Goal: Task Accomplishment & Management: Manage account settings

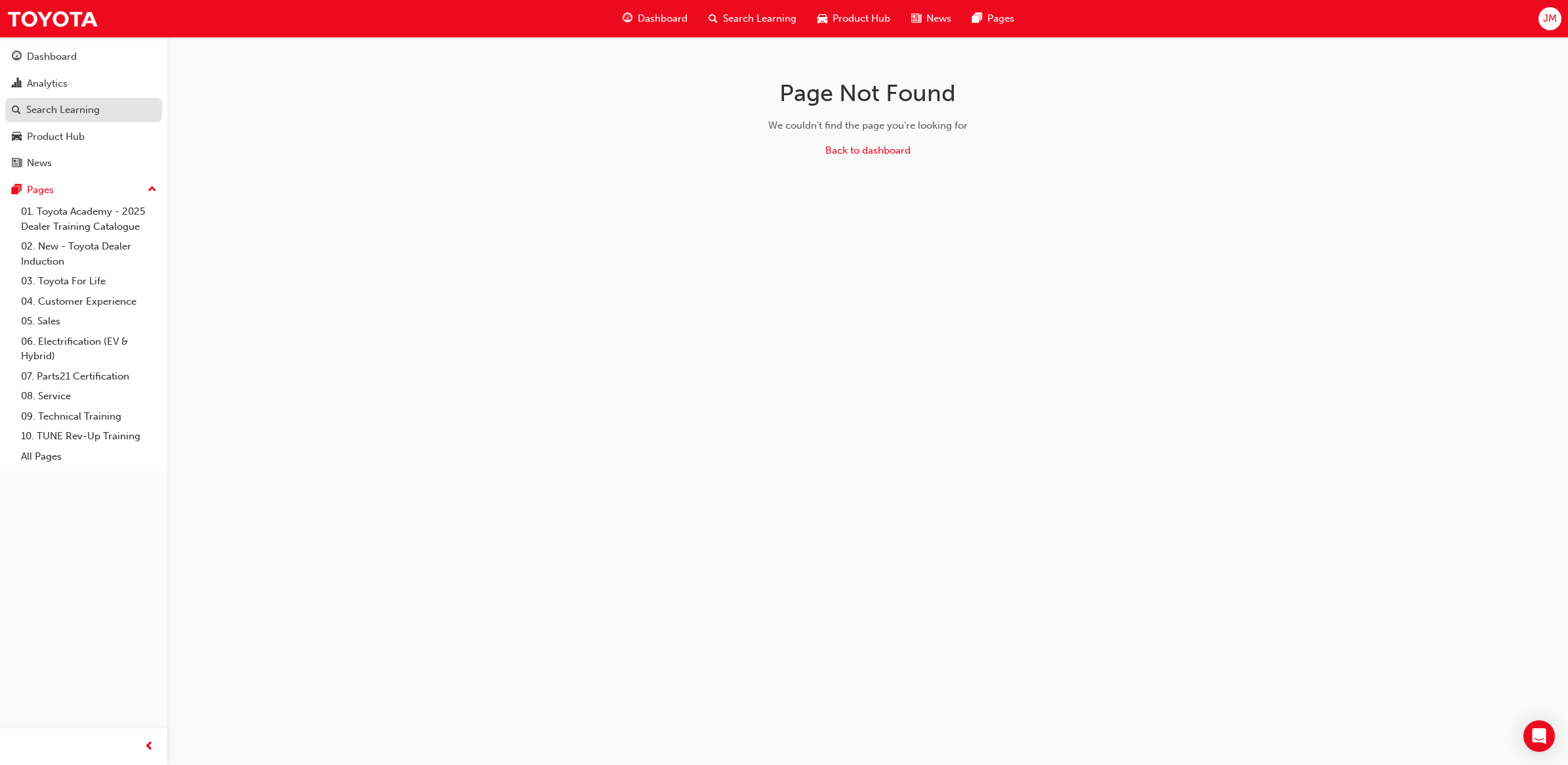
click at [46, 106] on div "Search Learning" at bounding box center [63, 110] width 74 height 15
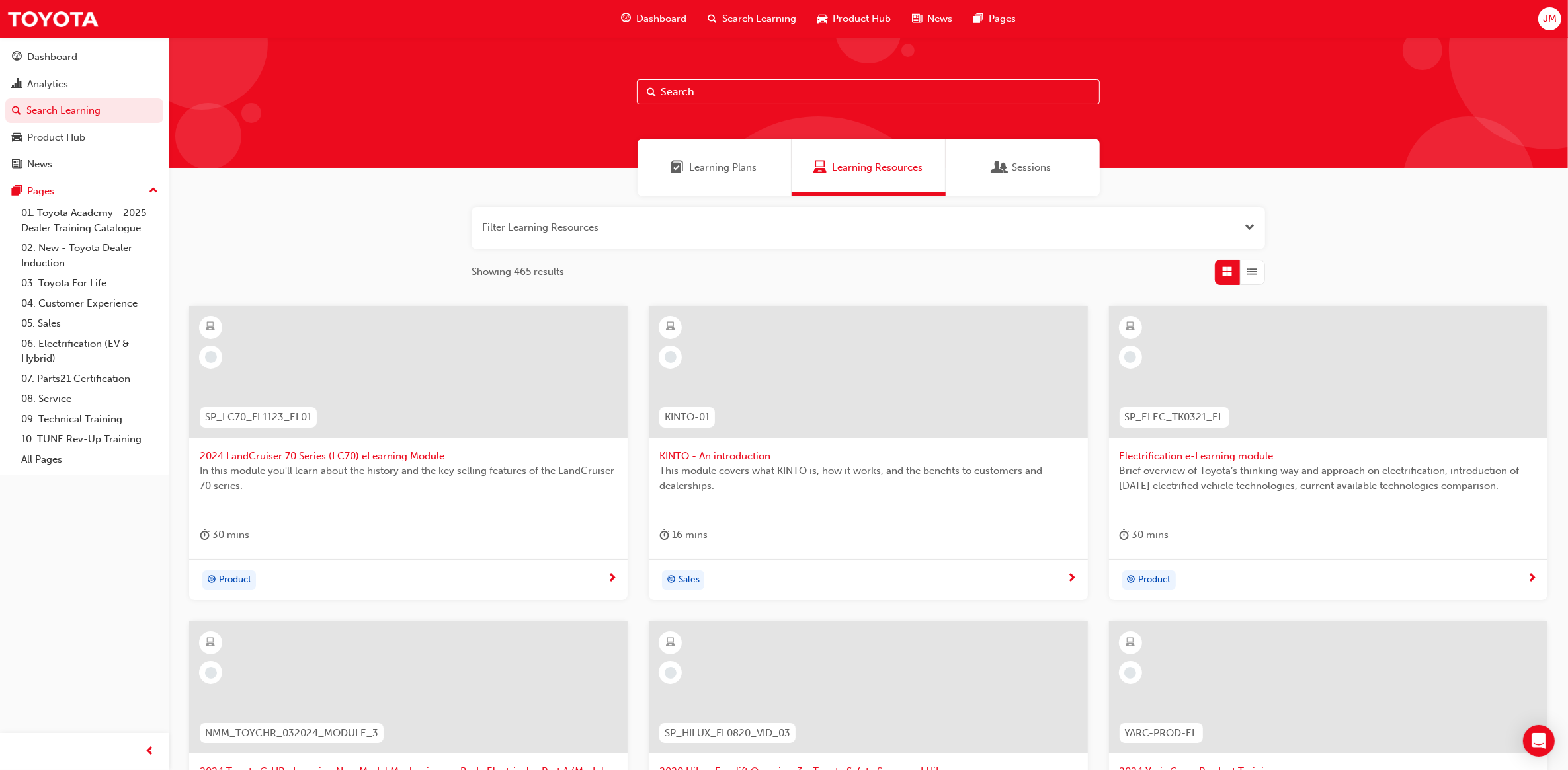
click at [658, 82] on input "text" at bounding box center [868, 91] width 463 height 25
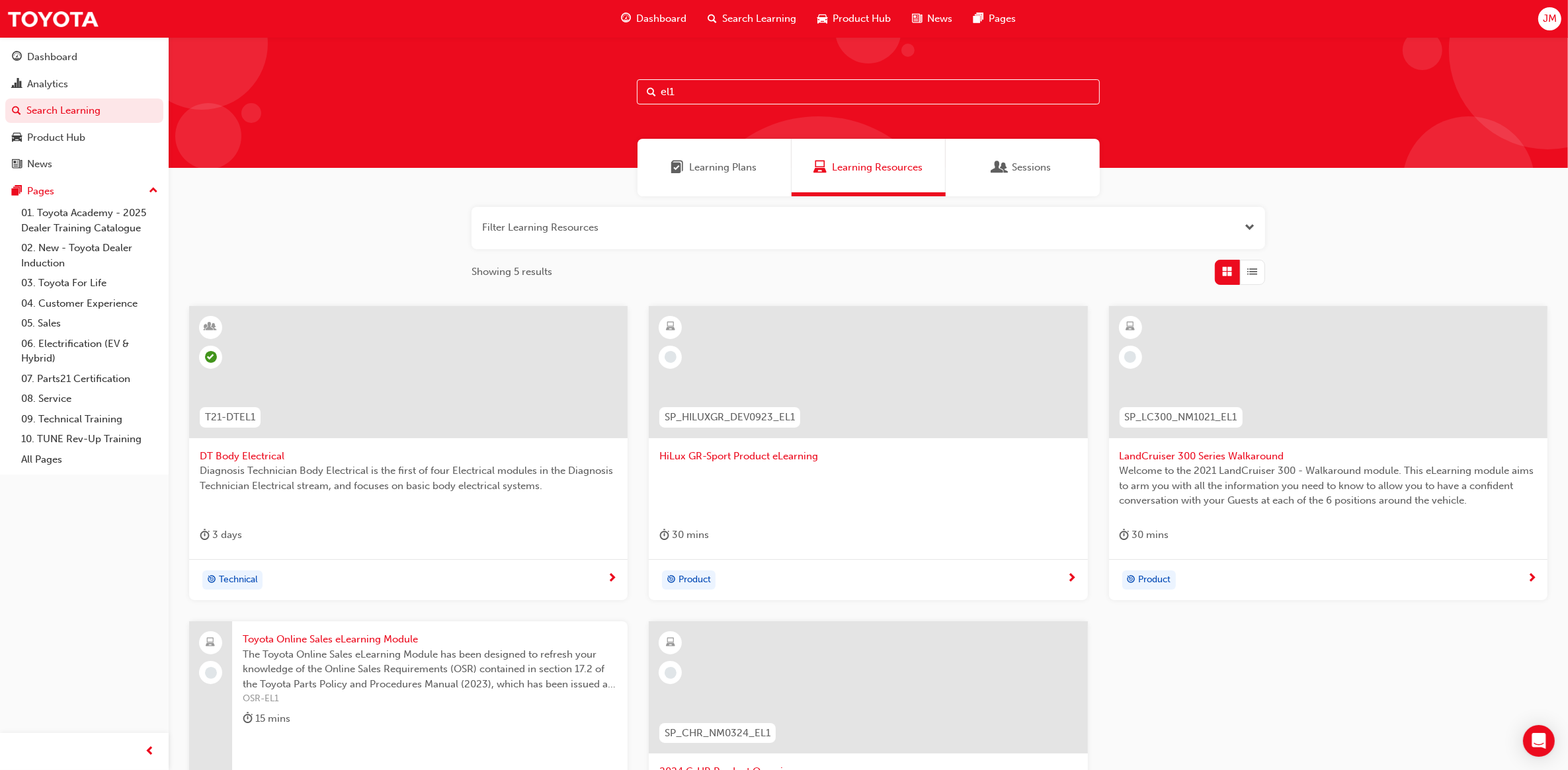
type input "el1"
click at [258, 453] on span "DT Body Electrical" at bounding box center [409, 456] width 418 height 15
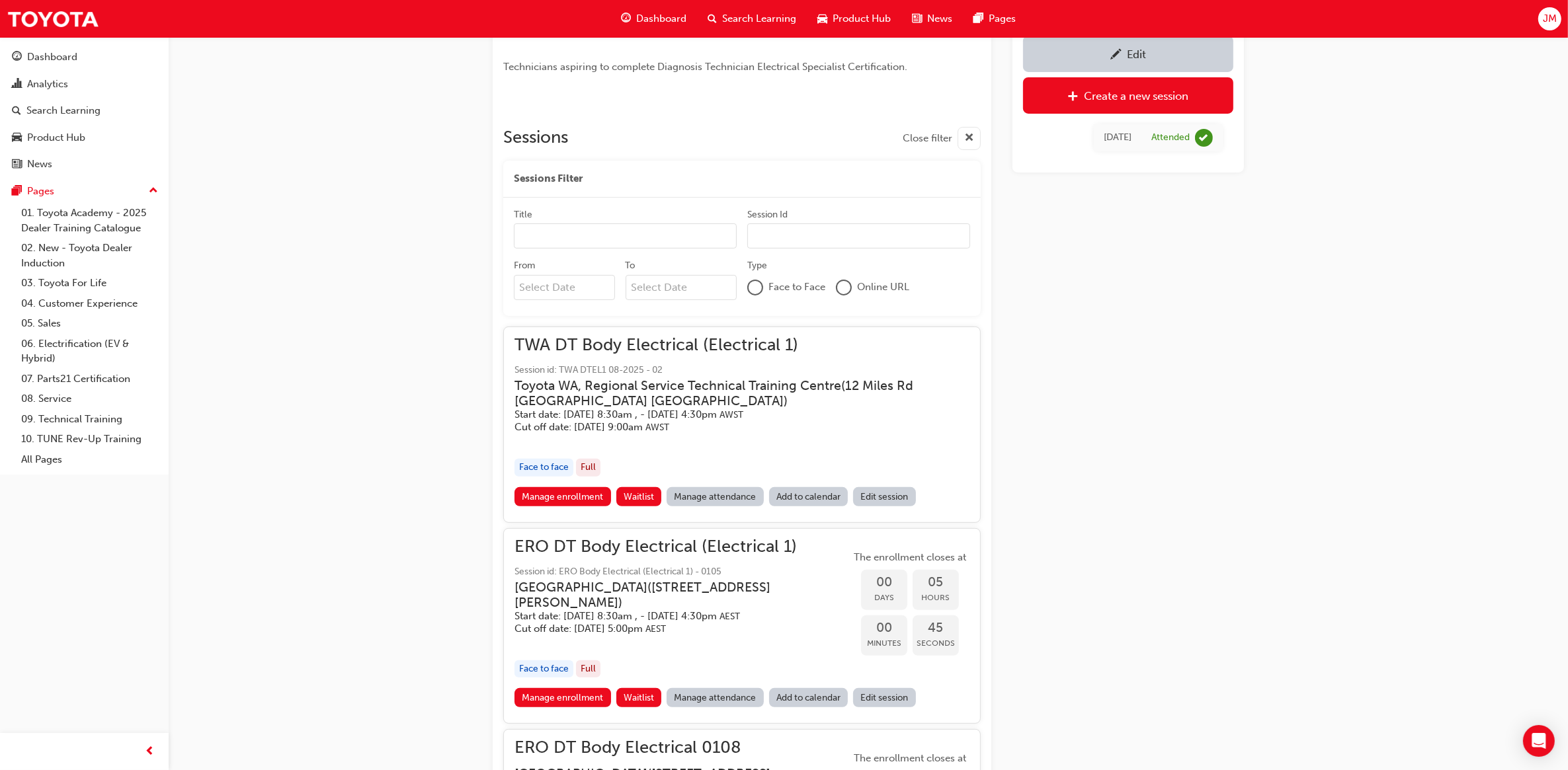
scroll to position [467, 0]
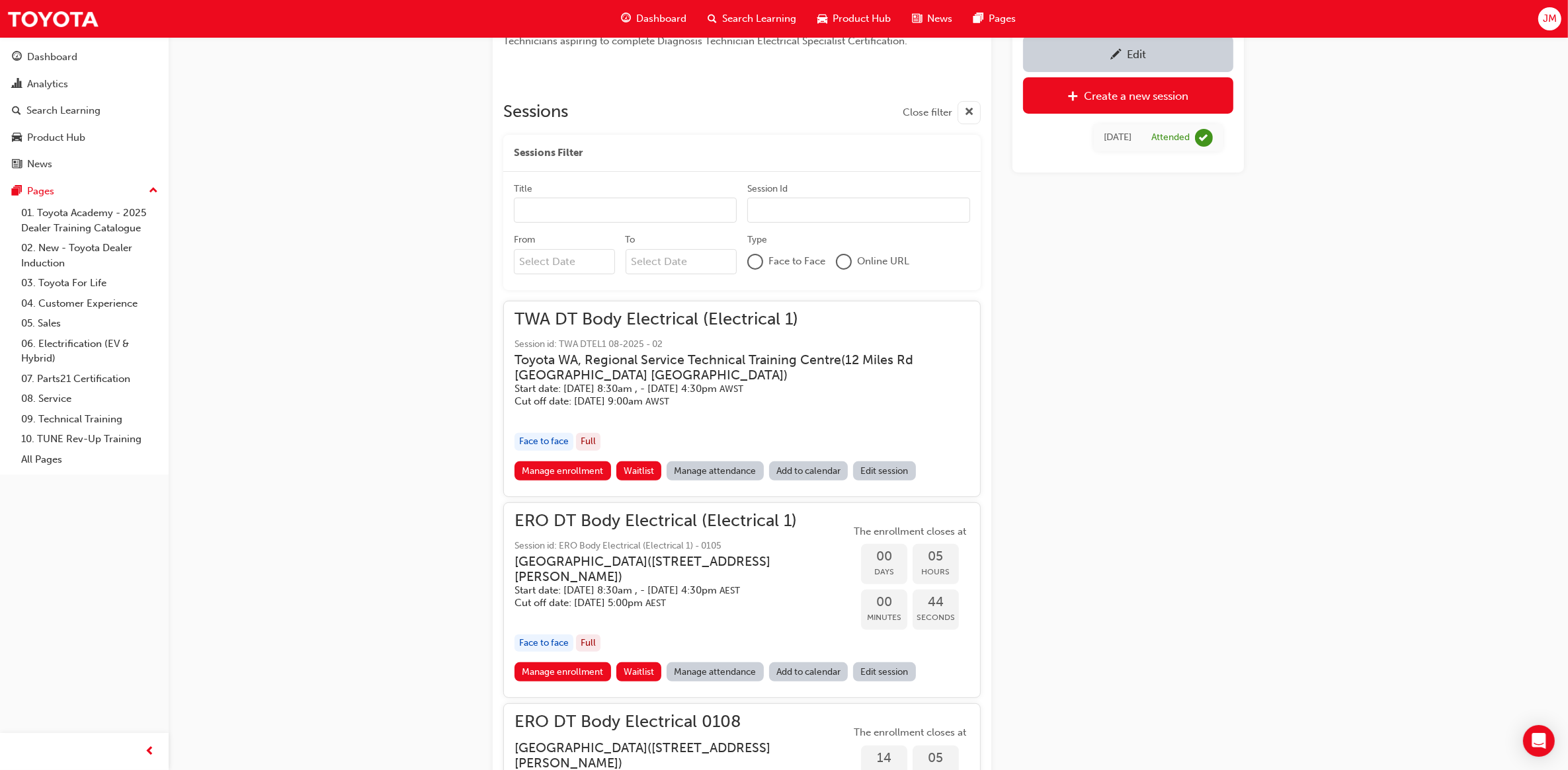
click at [719, 473] on link "Manage attendance" at bounding box center [715, 471] width 98 height 19
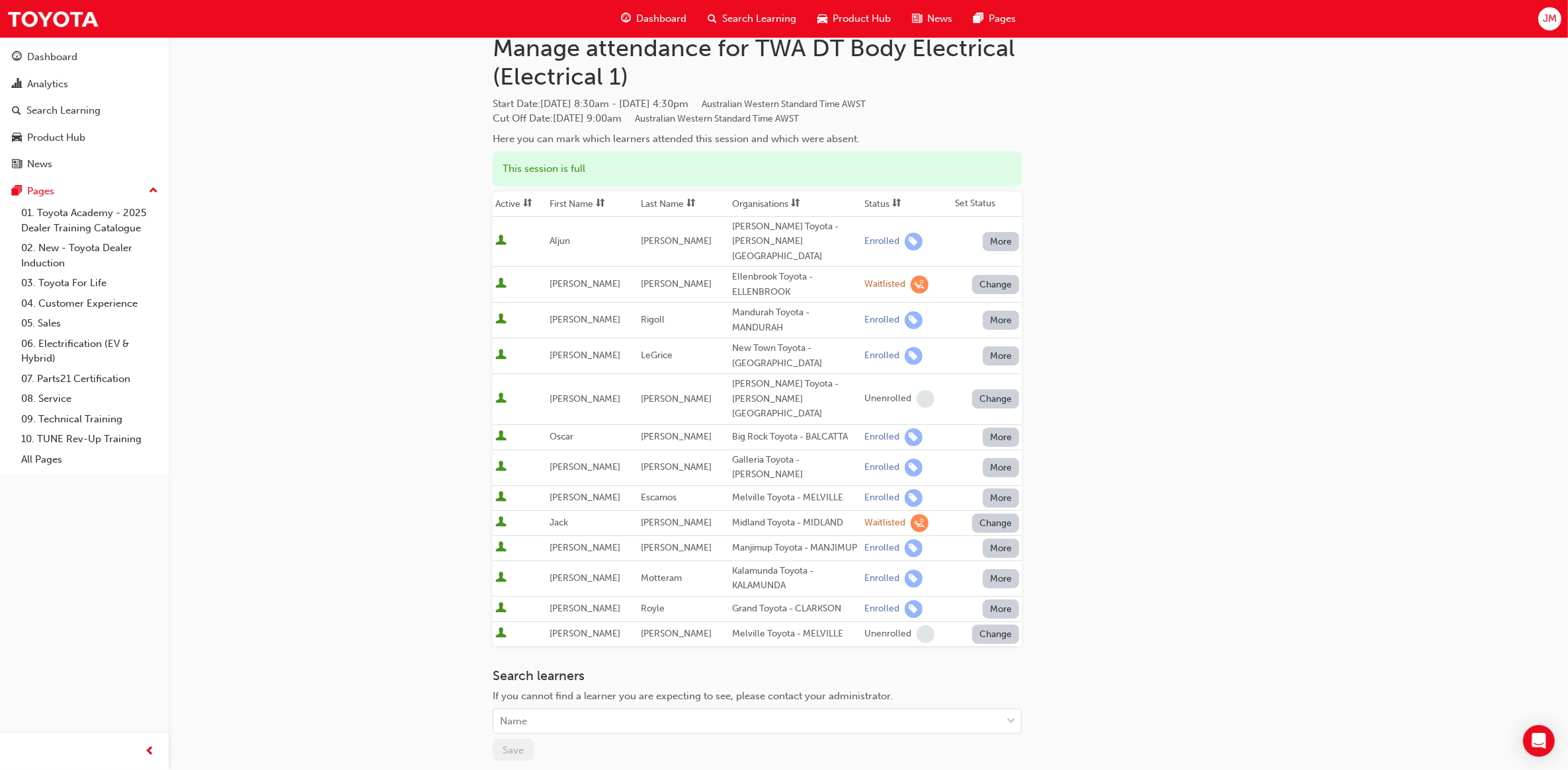
scroll to position [82, 0]
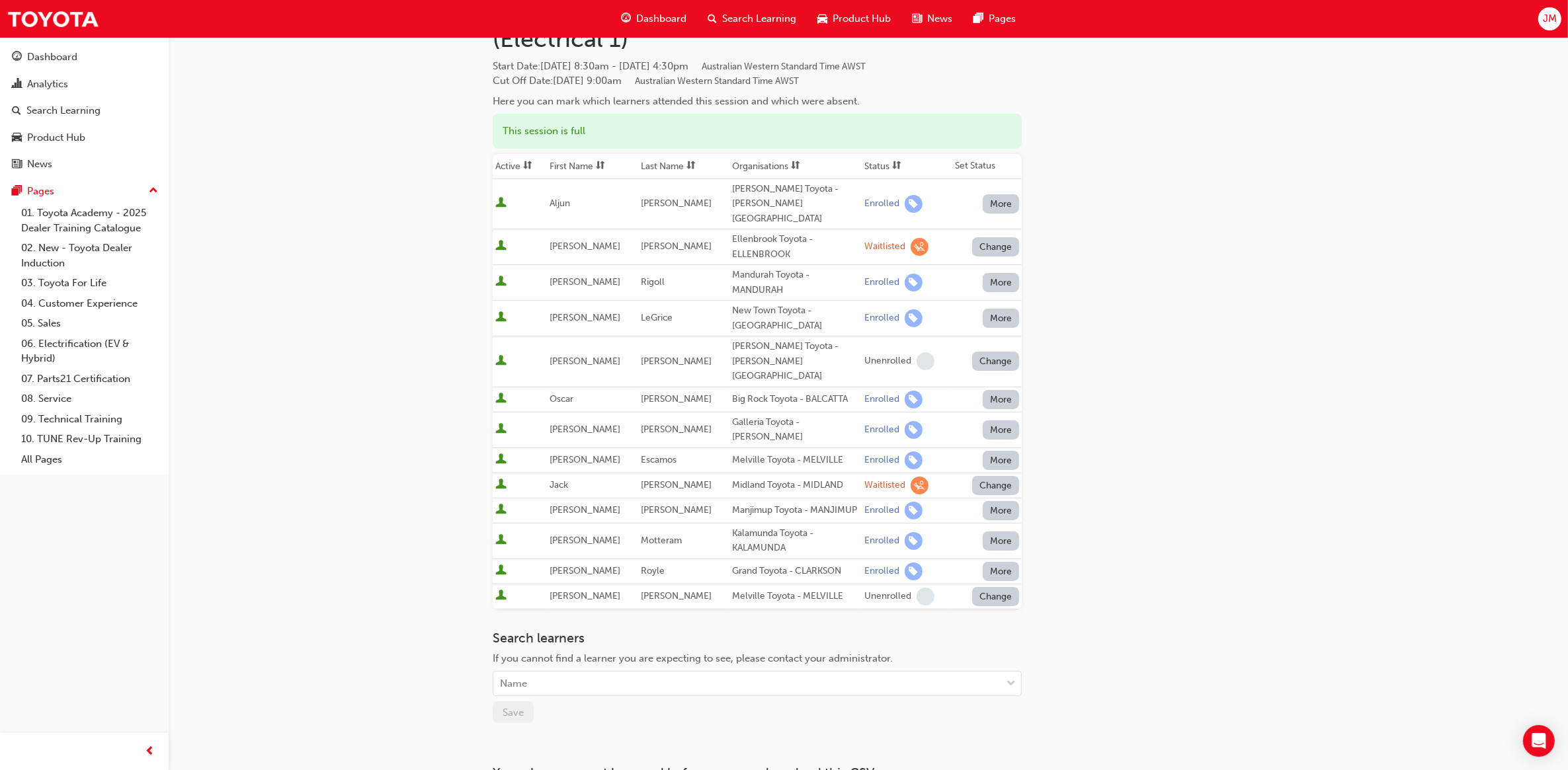
click at [986, 476] on button "Change" at bounding box center [996, 485] width 48 height 19
click at [980, 474] on div "Enrolled" at bounding box center [980, 476] width 38 height 15
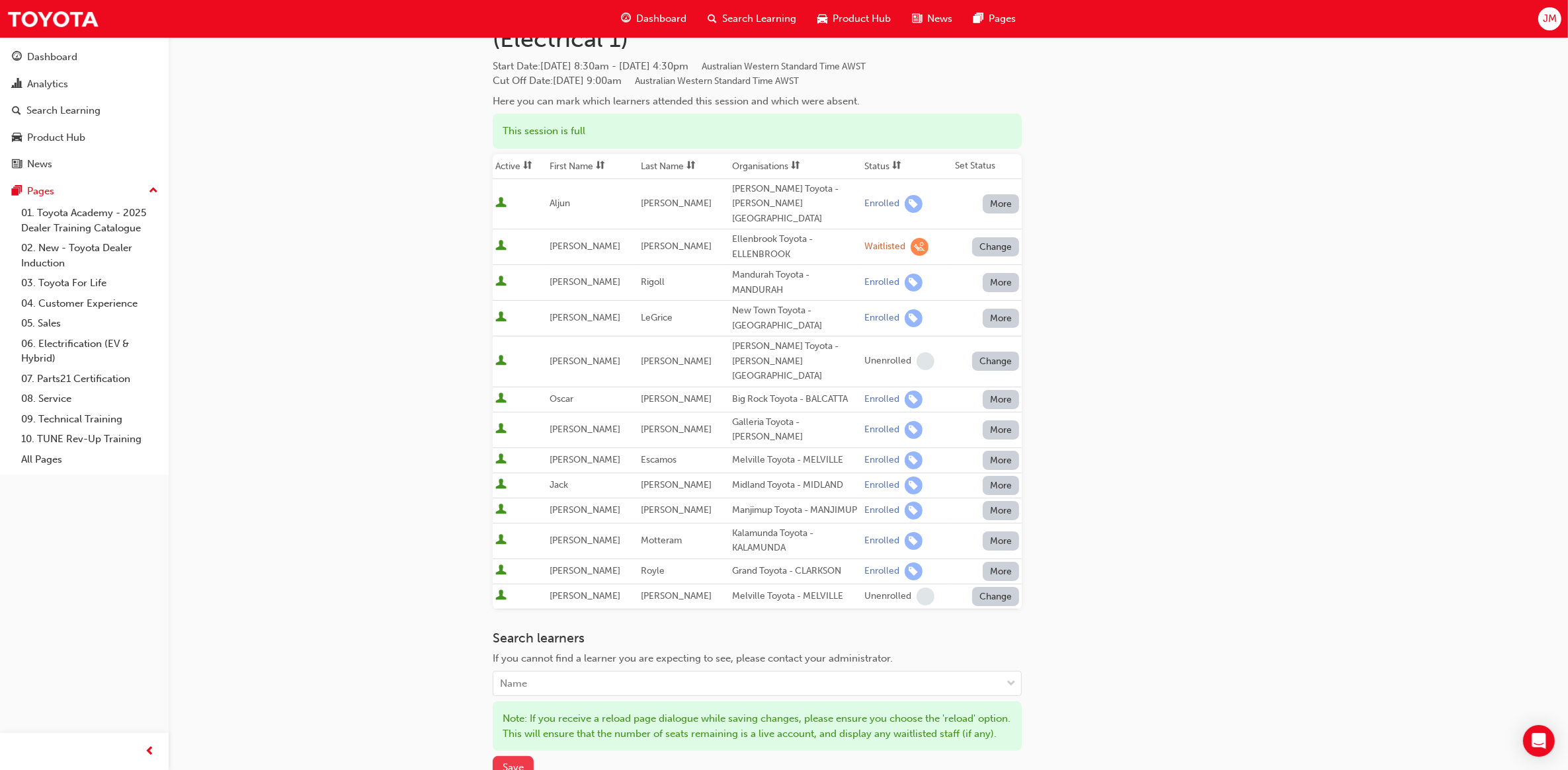
click at [514, 761] on span "Save" at bounding box center [513, 767] width 21 height 12
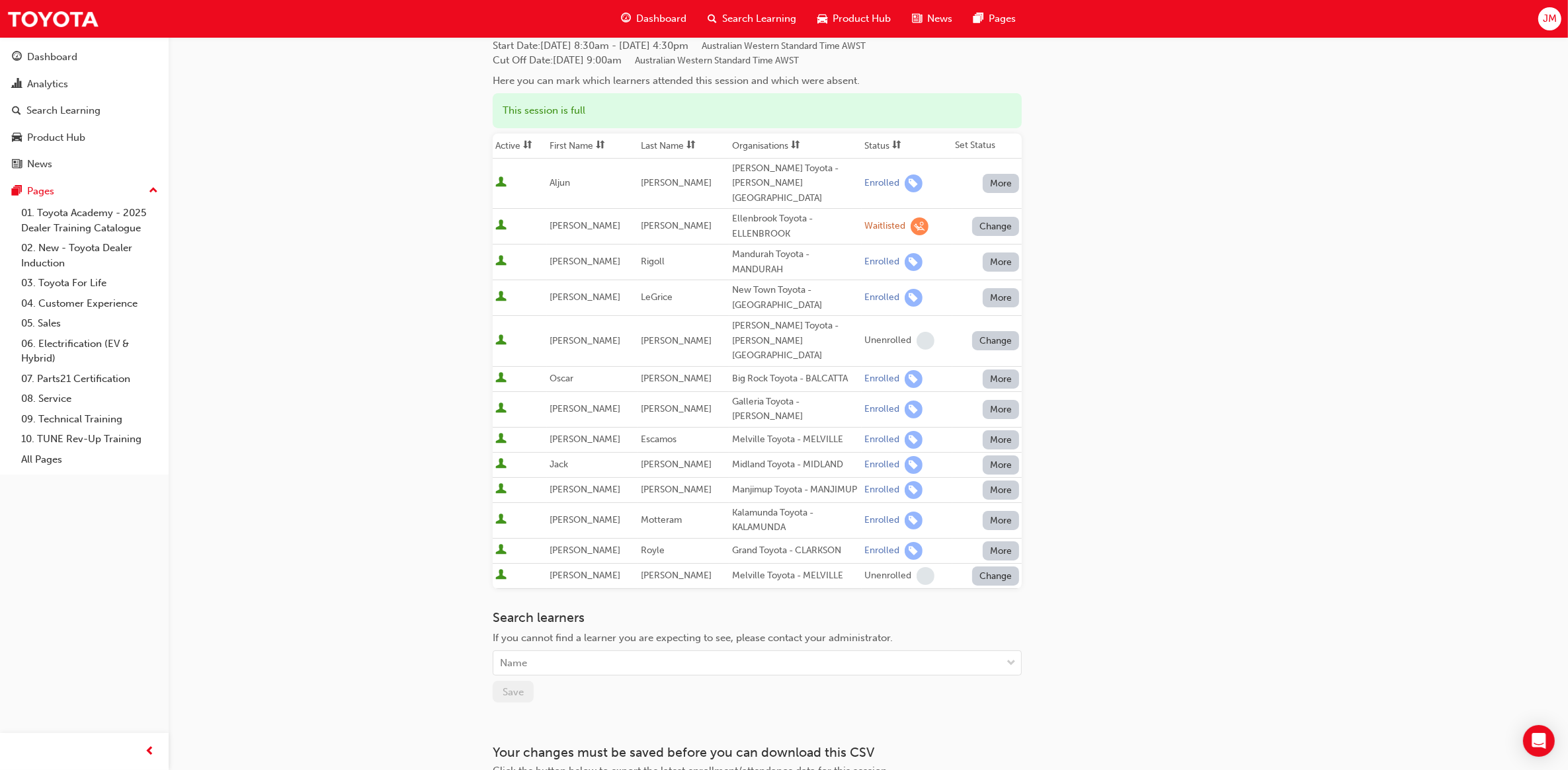
scroll to position [0, 0]
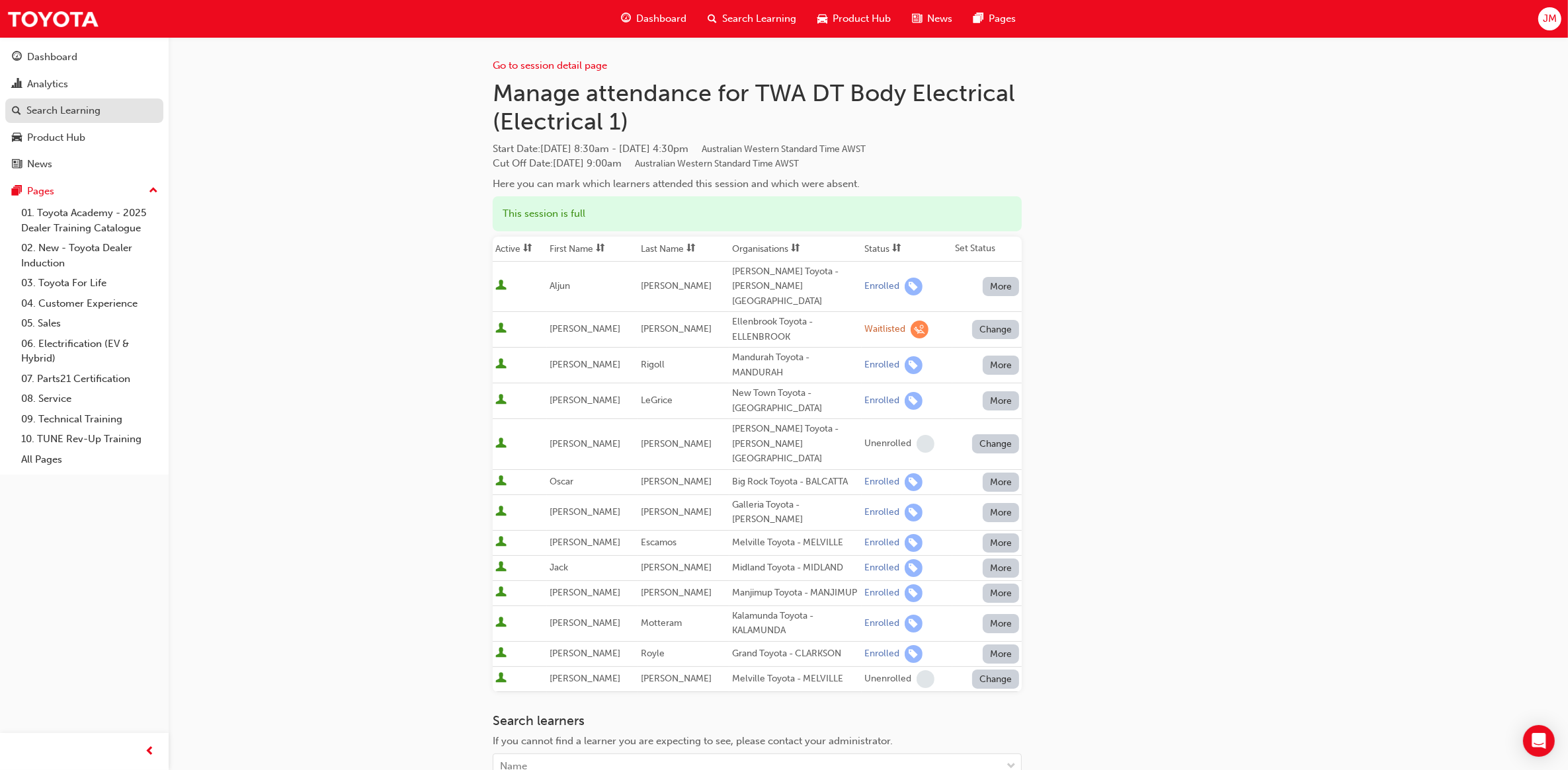
click at [74, 109] on div "Search Learning" at bounding box center [63, 110] width 74 height 15
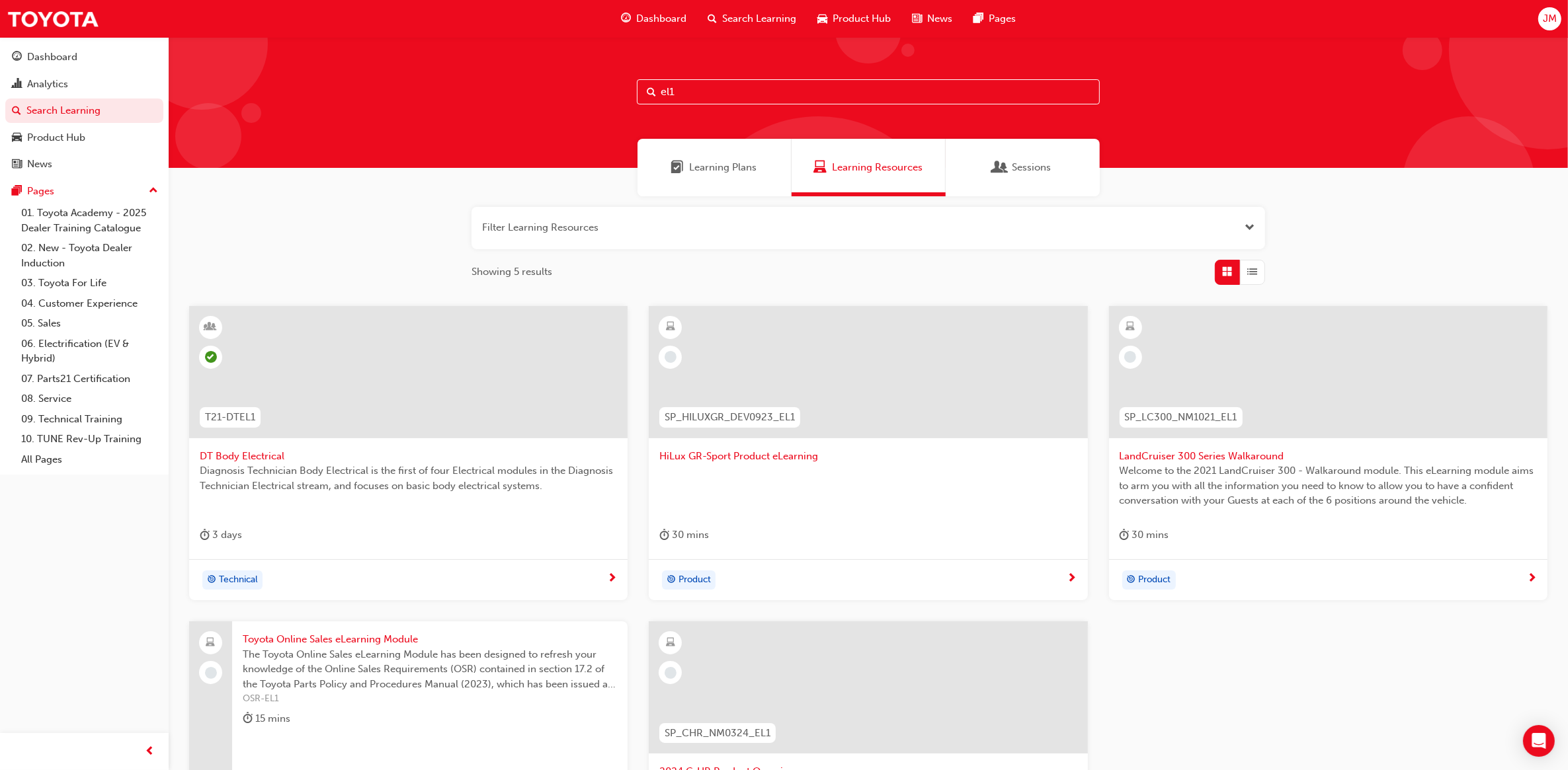
click at [256, 453] on span "DT Body Electrical" at bounding box center [409, 456] width 418 height 15
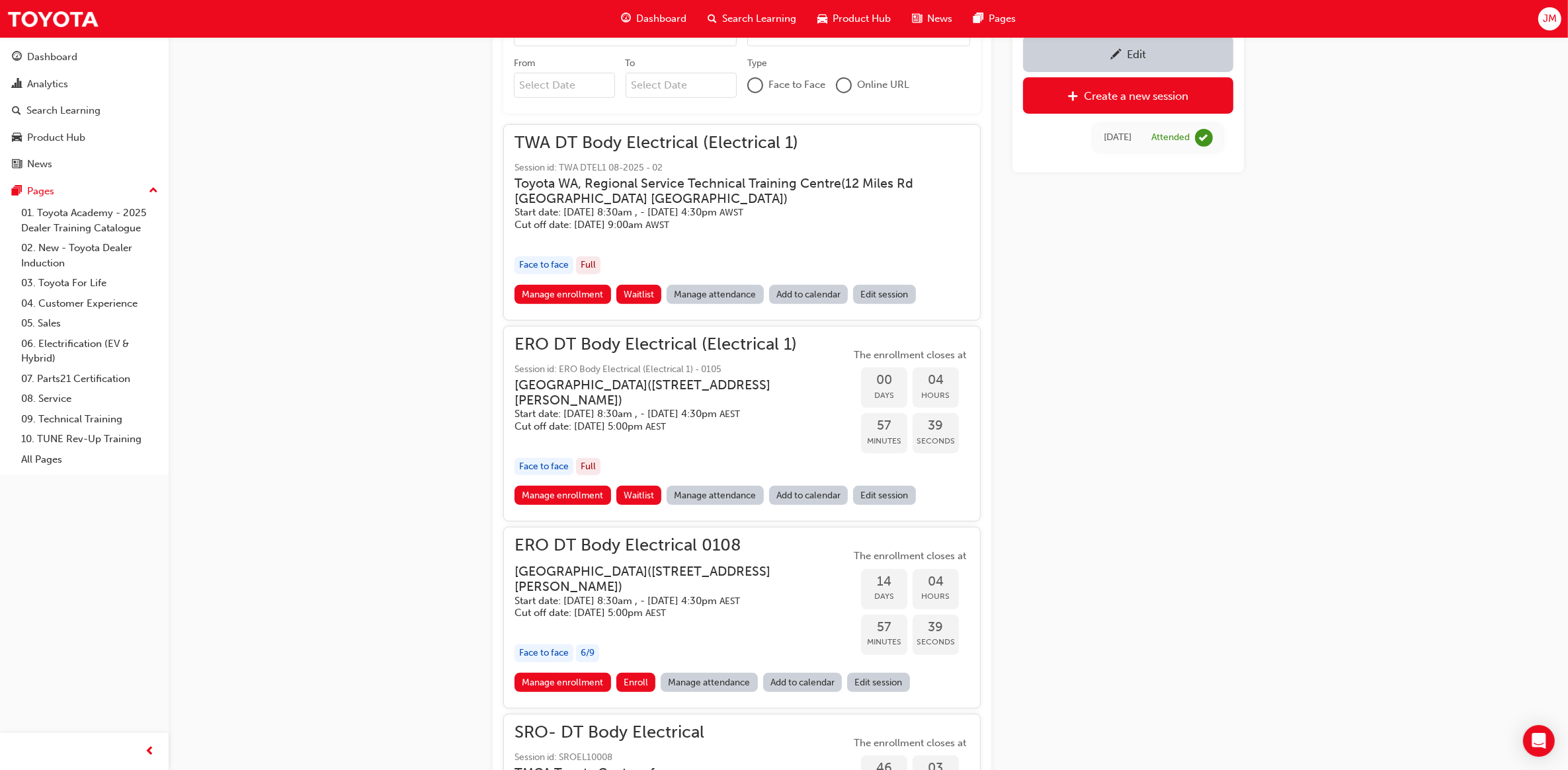
scroll to position [437, 0]
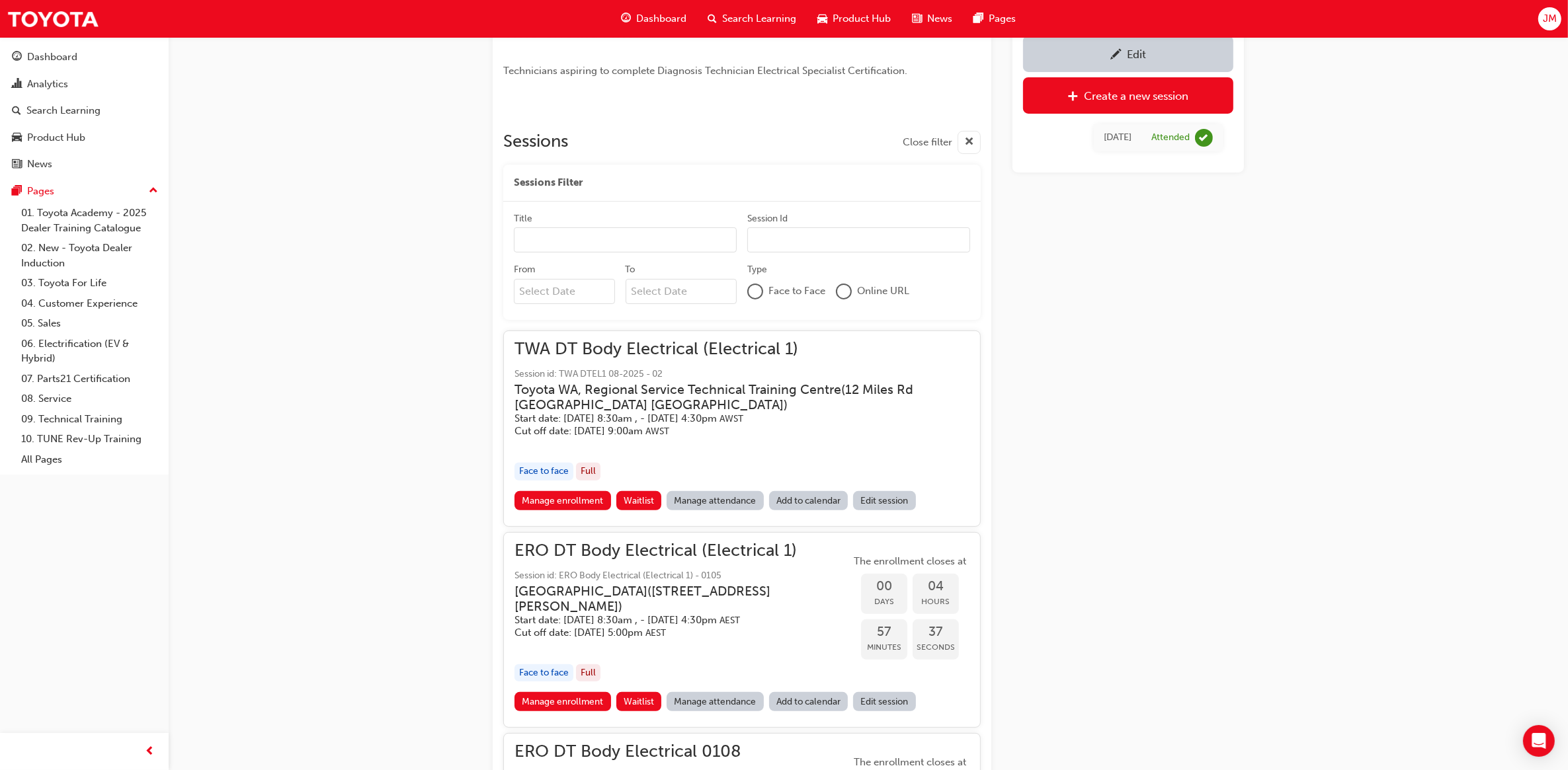
click at [715, 500] on link "Manage attendance" at bounding box center [715, 501] width 98 height 19
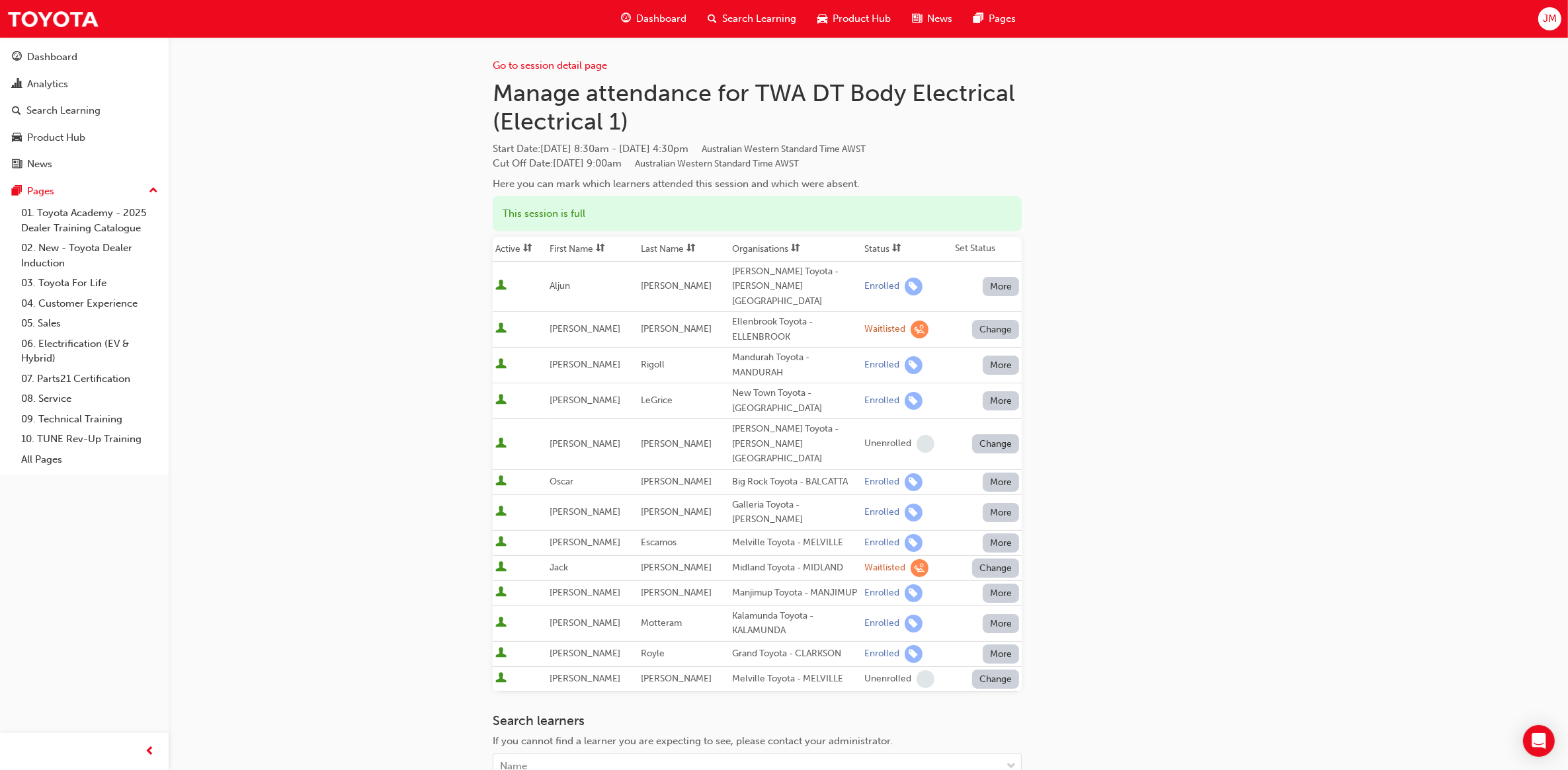
click at [999, 558] on button "Change" at bounding box center [996, 568] width 48 height 19
click at [990, 558] on div "Enrolled" at bounding box center [980, 558] width 38 height 15
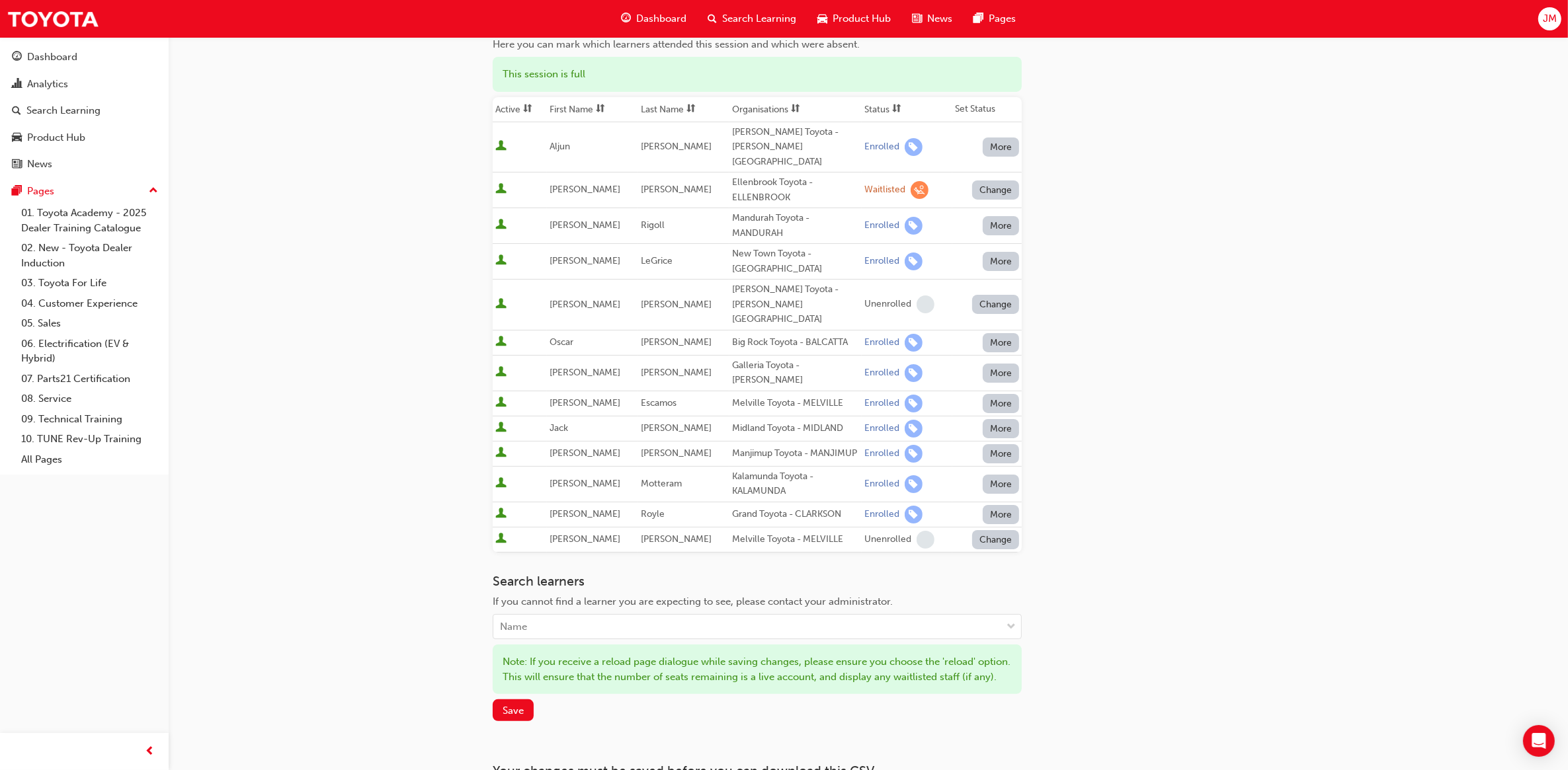
scroll to position [252, 0]
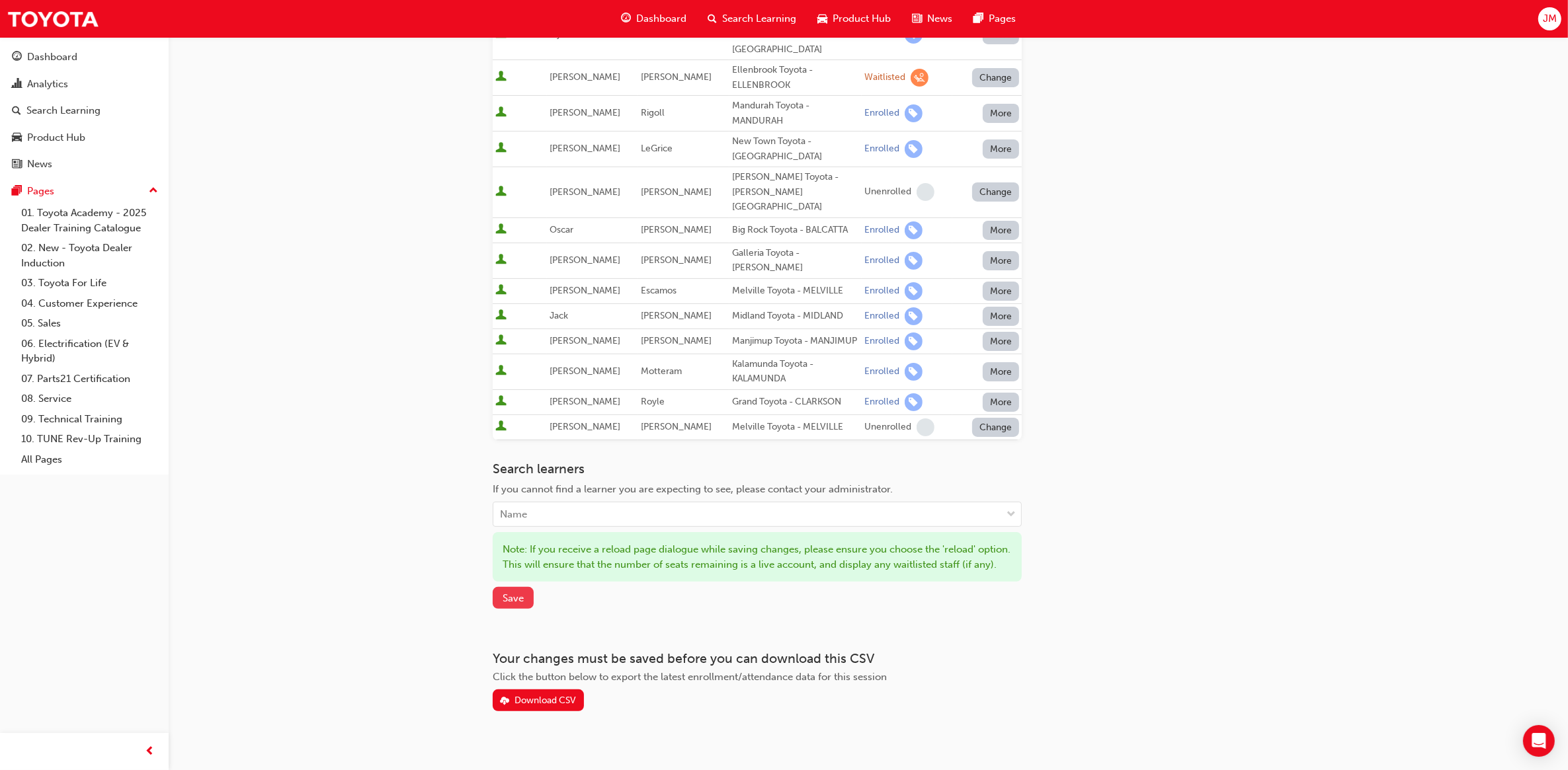
click at [521, 592] on span "Save" at bounding box center [513, 598] width 21 height 12
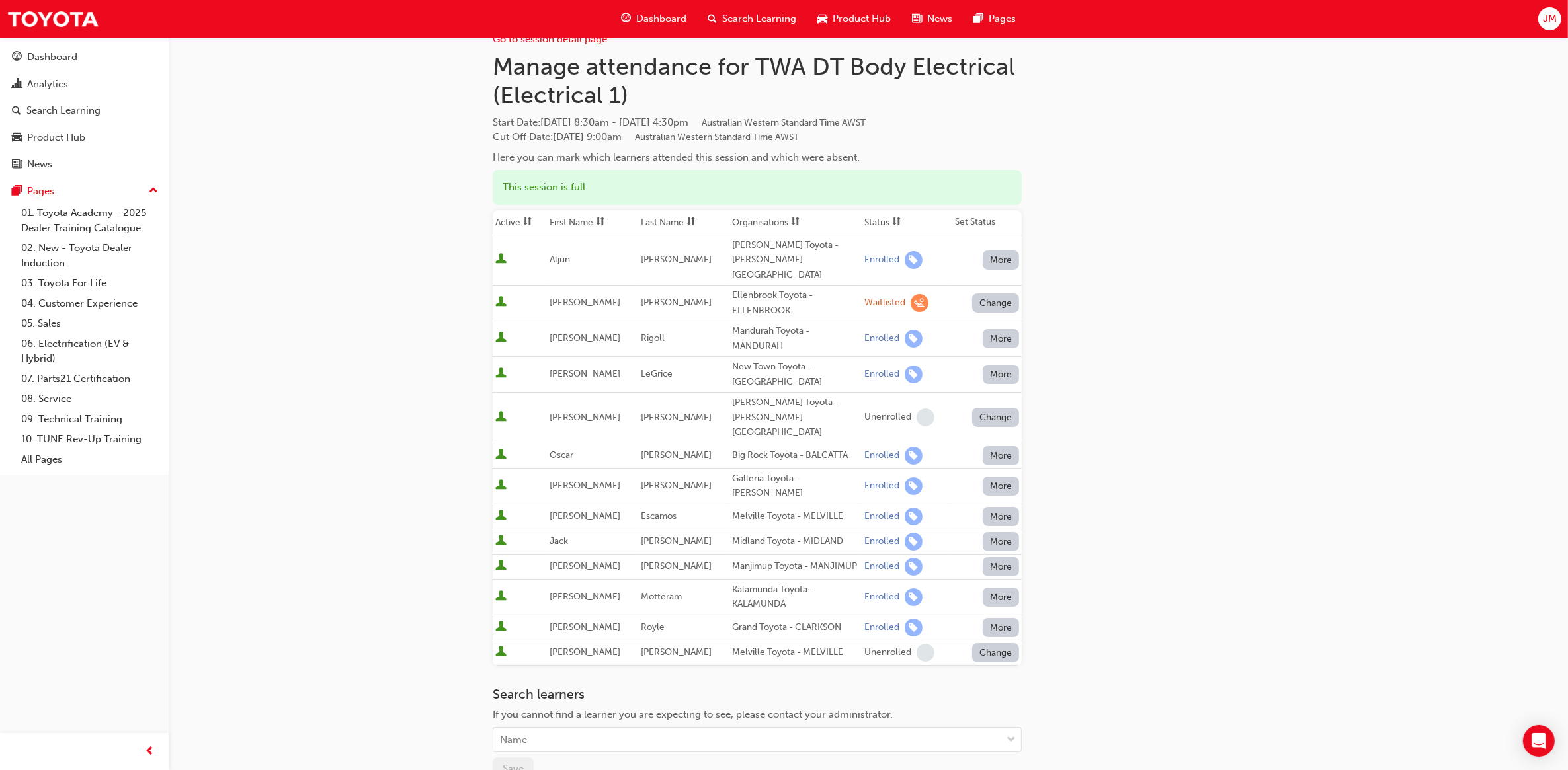
scroll to position [0, 0]
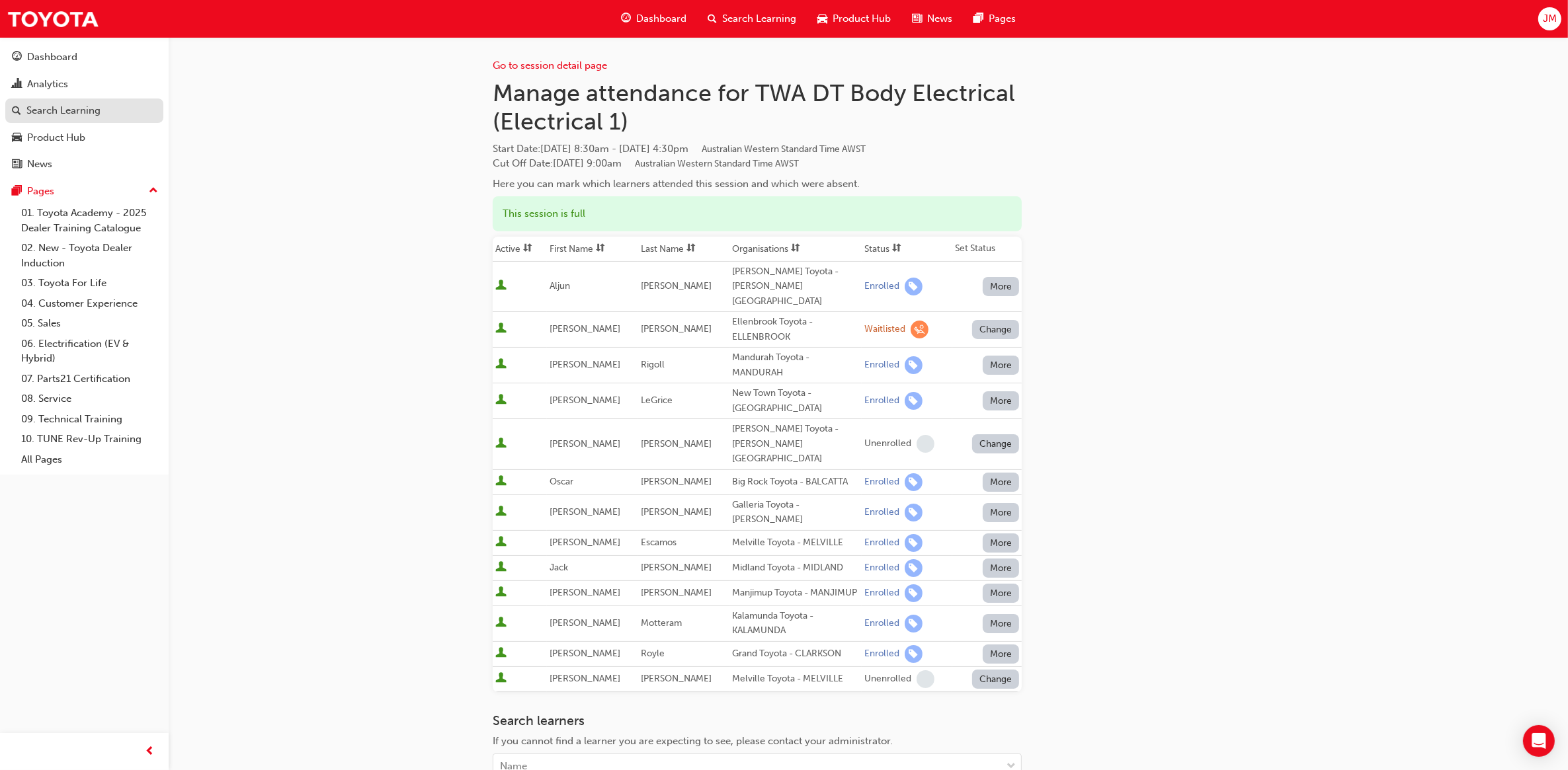
click at [56, 110] on div "Search Learning" at bounding box center [63, 110] width 74 height 15
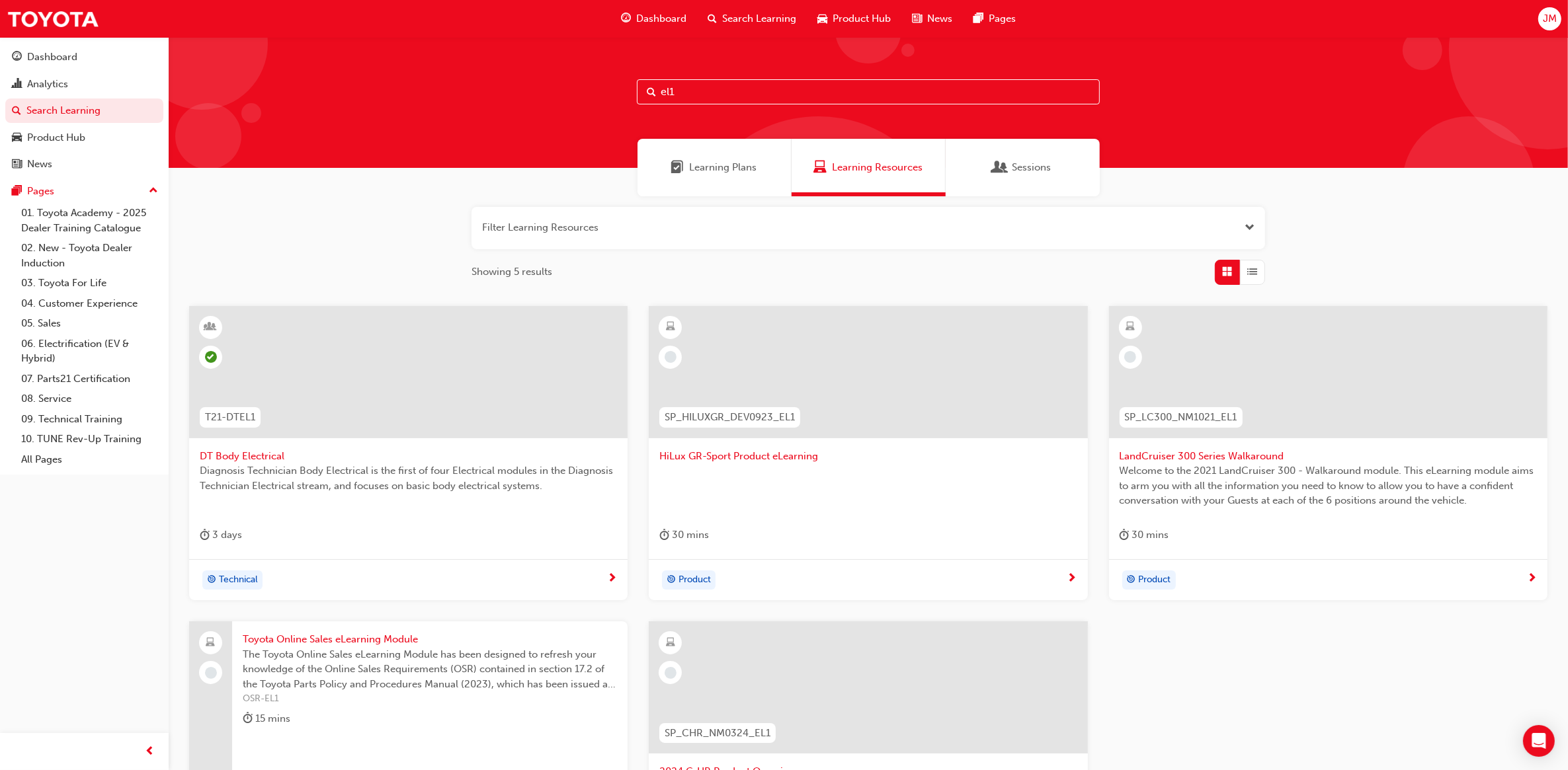
click at [262, 449] on span "DT Body Electrical" at bounding box center [409, 456] width 418 height 15
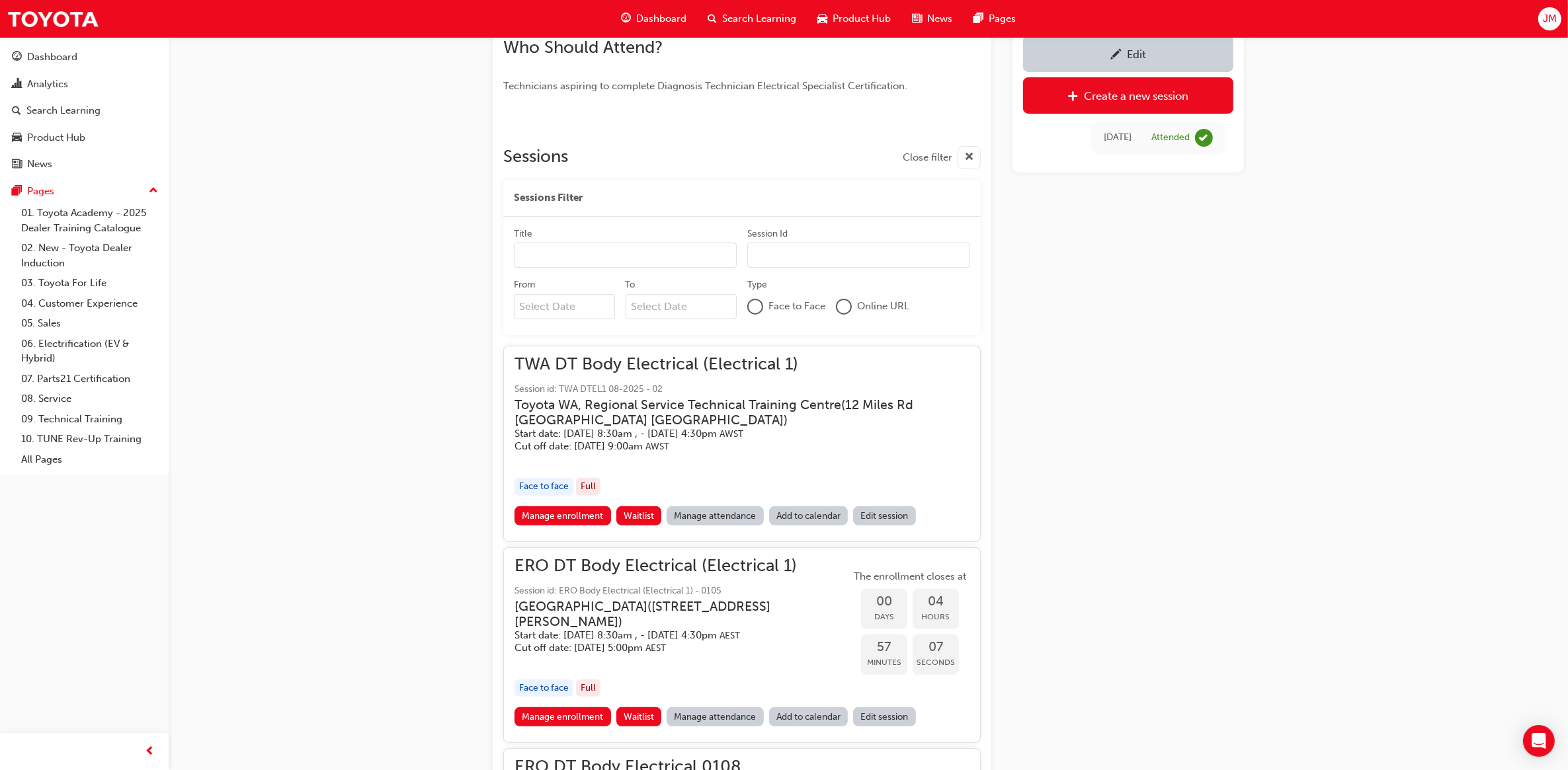
scroll to position [423, 0]
click at [692, 511] on link "Manage attendance" at bounding box center [715, 514] width 98 height 19
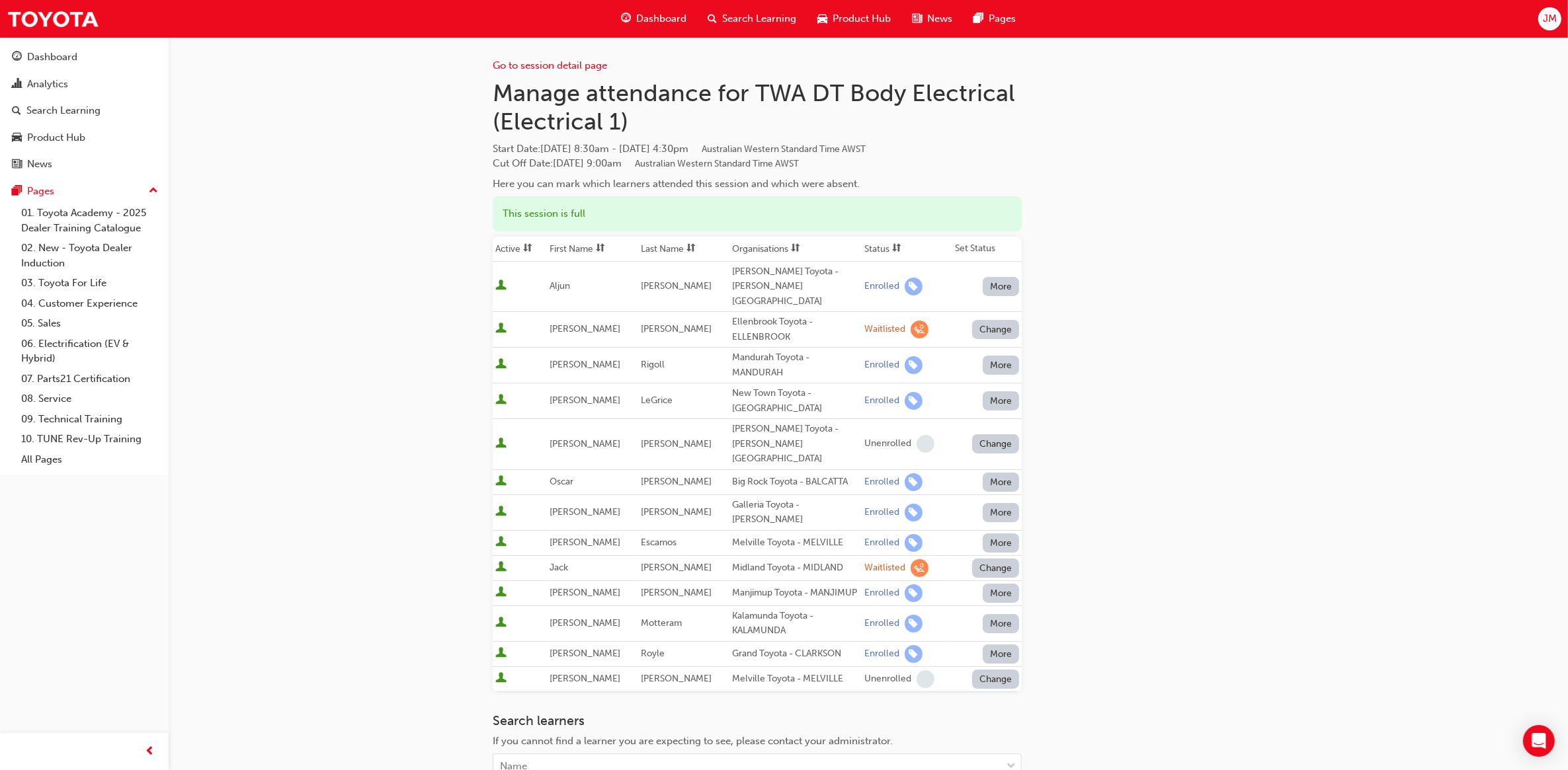
scroll to position [423, 0]
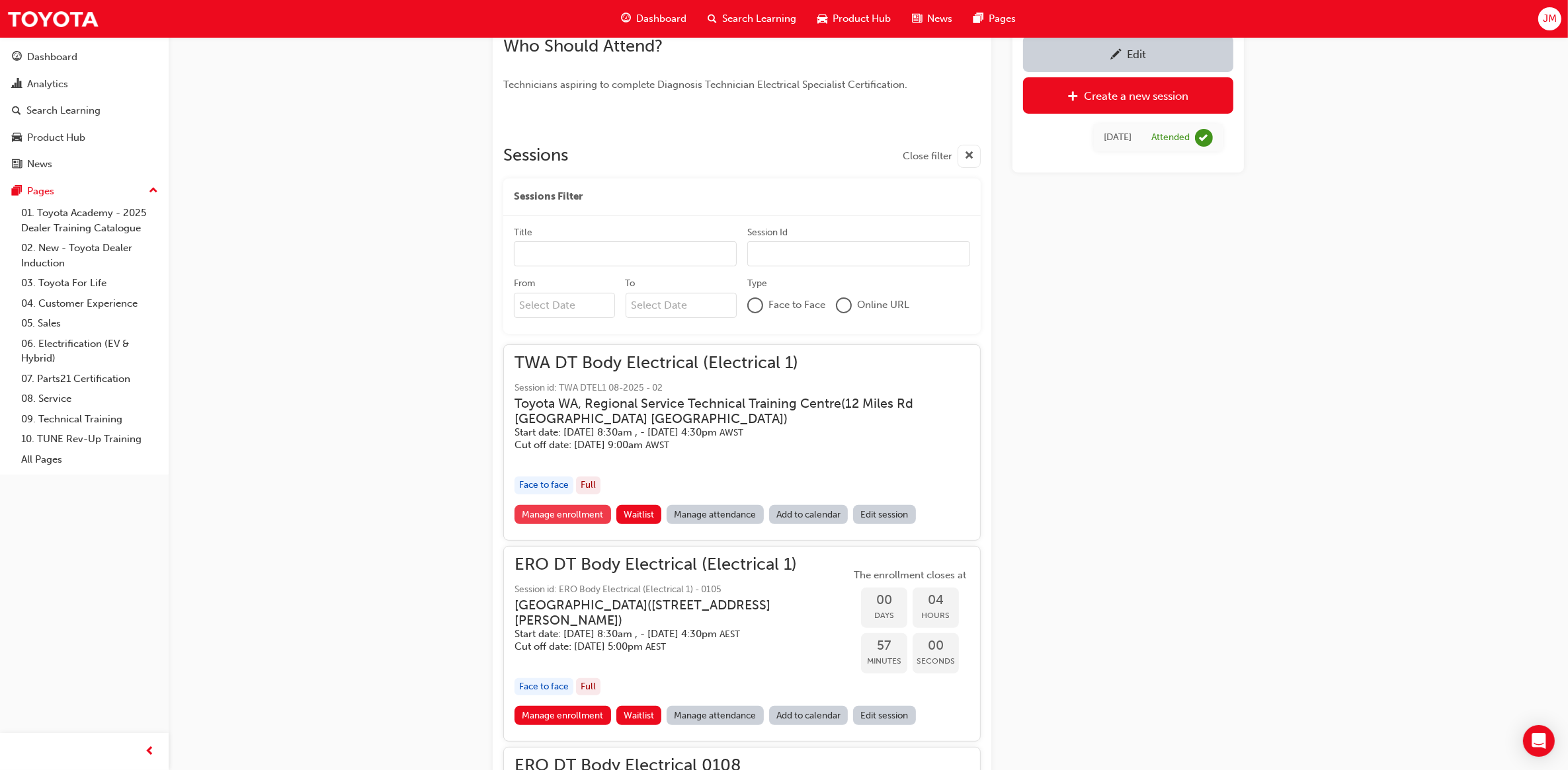
click at [583, 509] on link "Manage enrollment" at bounding box center [562, 514] width 97 height 19
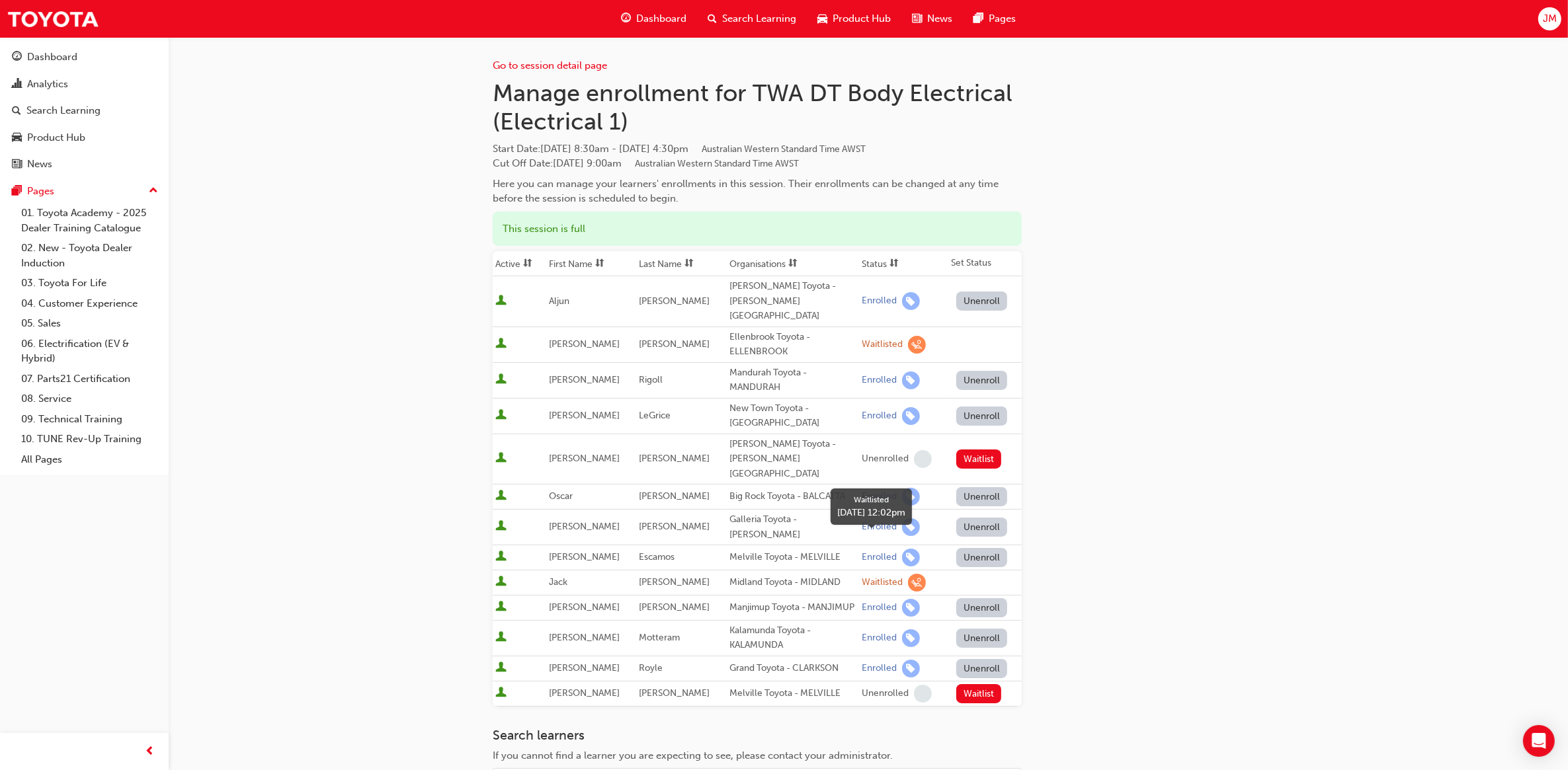
click at [878, 577] on div "Waitlisted" at bounding box center [882, 583] width 41 height 13
click at [384, 502] on div "Go to session detail page Manage enrollment for TWA DT Body Electrical (Electri…" at bounding box center [784, 499] width 1568 height 998
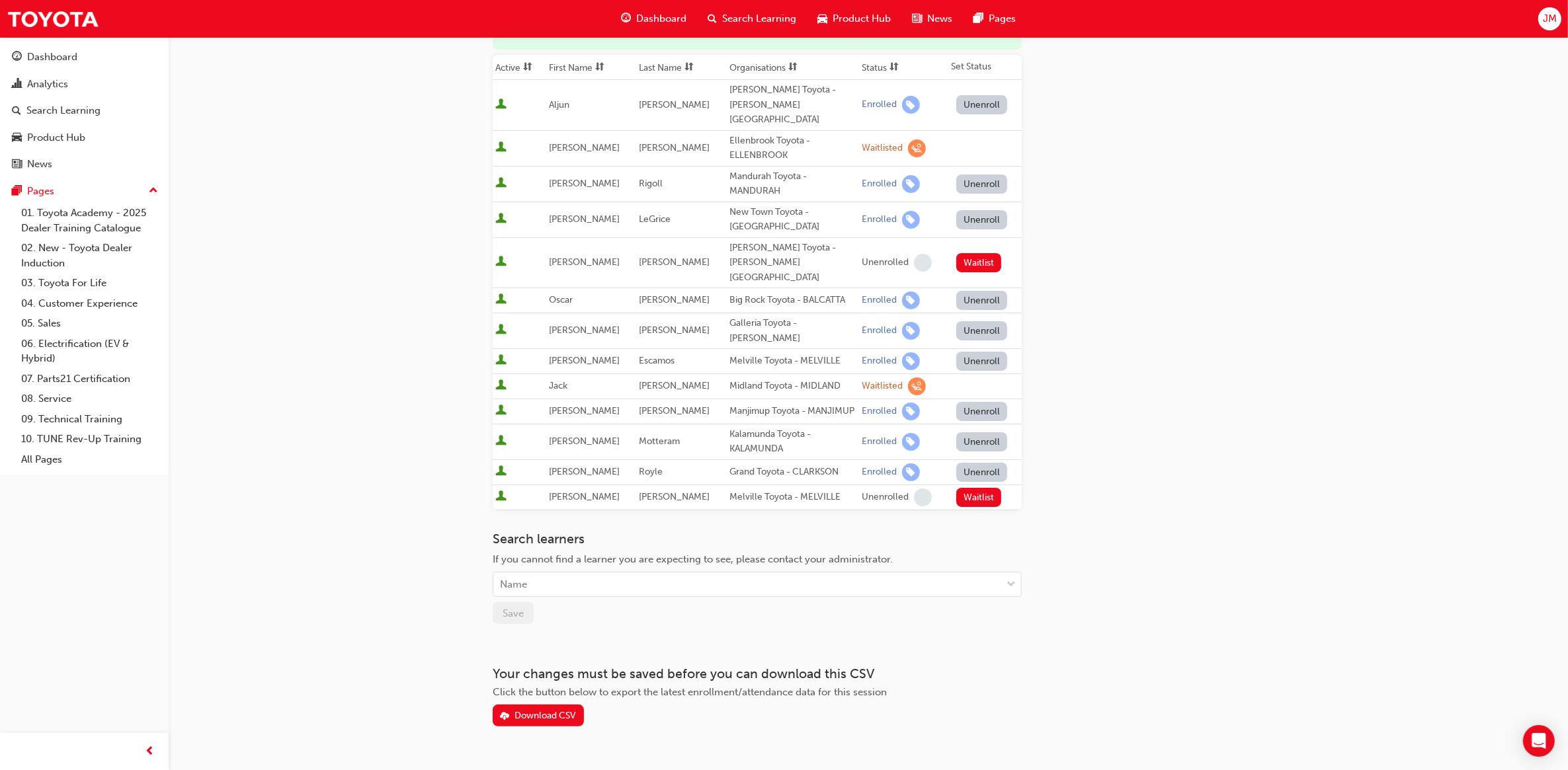
scroll to position [31, 0]
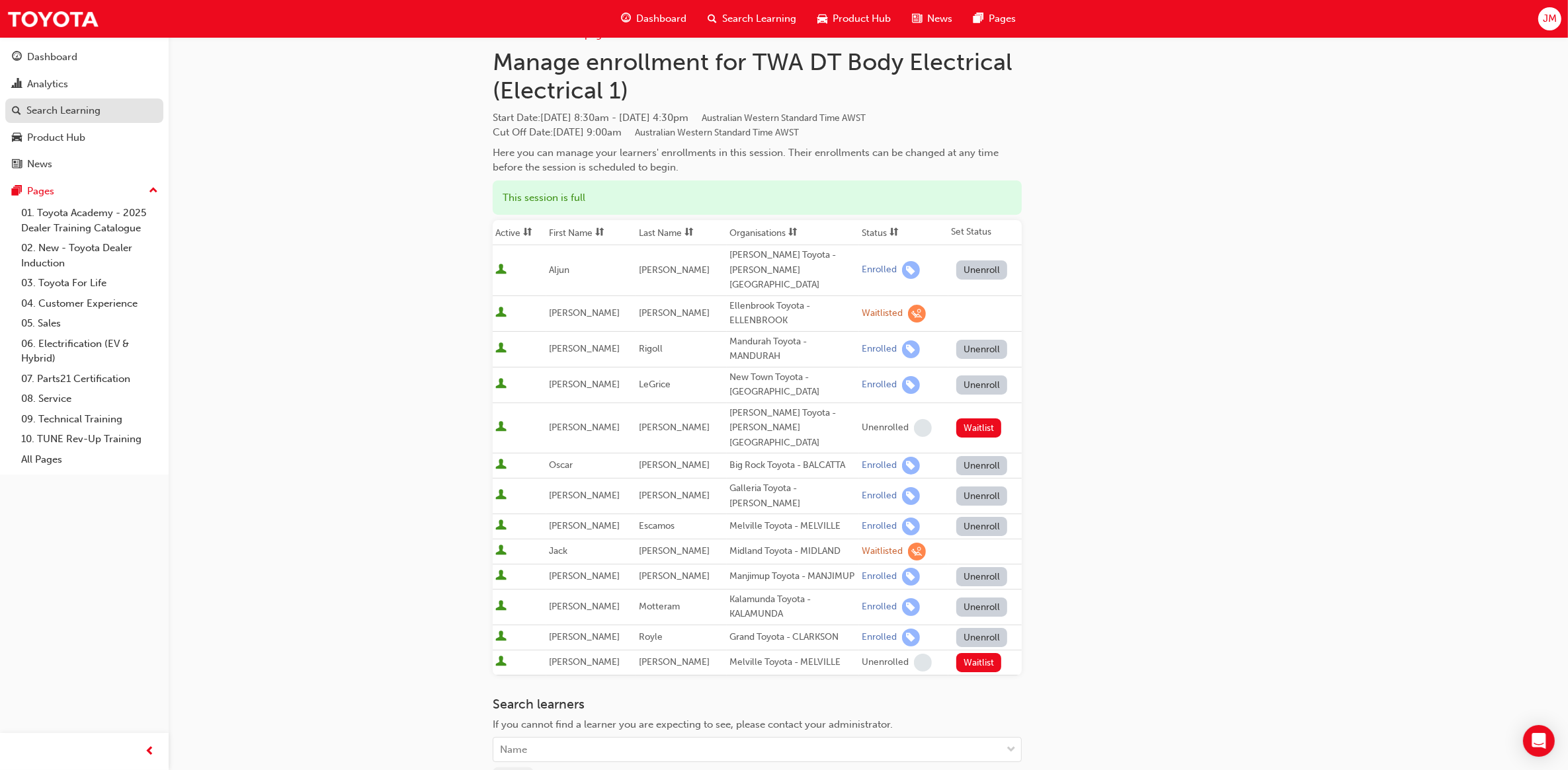
click at [46, 116] on div "Search Learning" at bounding box center [63, 110] width 74 height 15
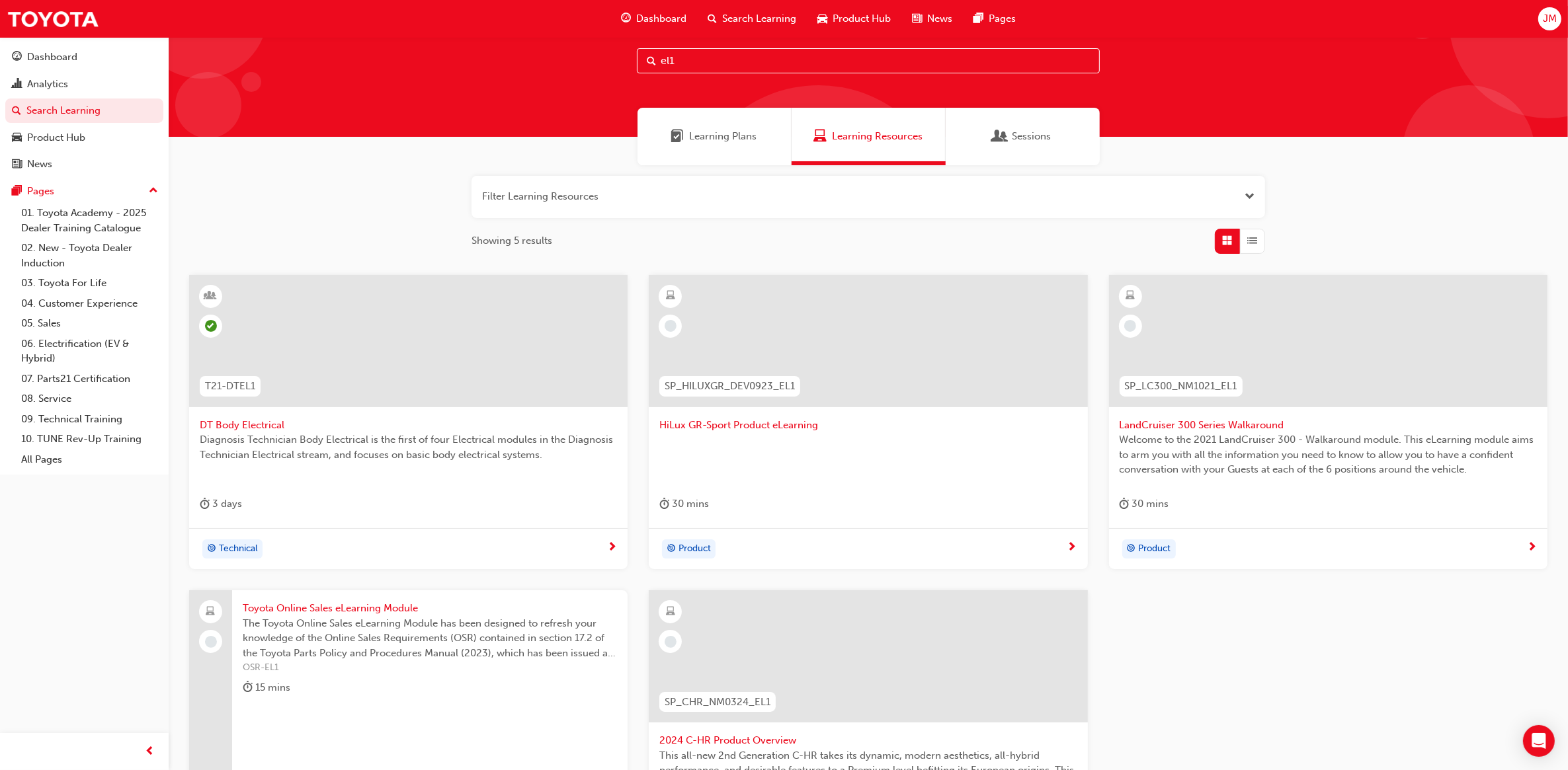
click at [688, 59] on input "el1" at bounding box center [868, 60] width 463 height 25
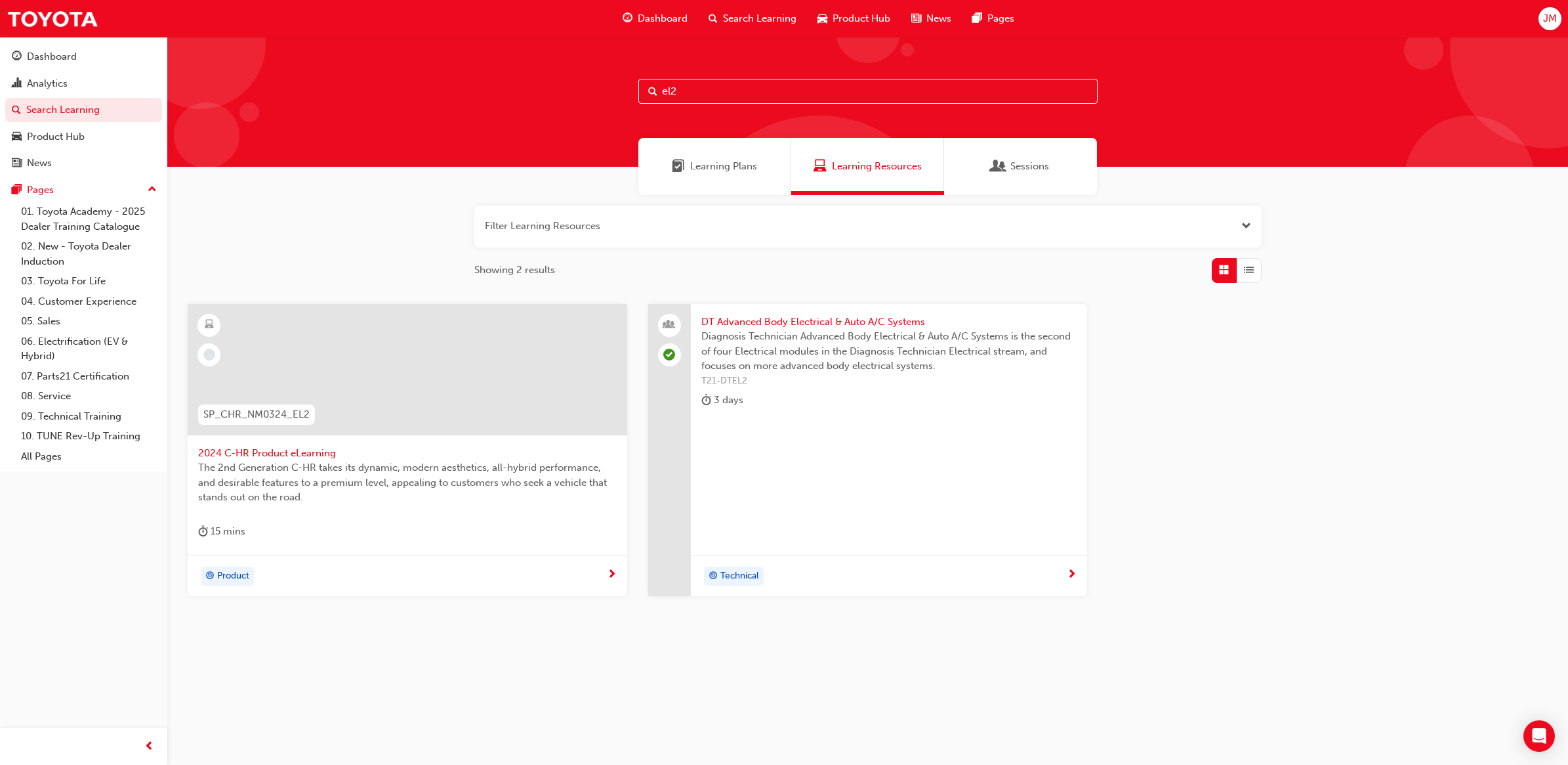
type input "el2"
click at [799, 316] on span "DT Advanced Body Electrical & Auto A/C Systems" at bounding box center [890, 322] width 376 height 15
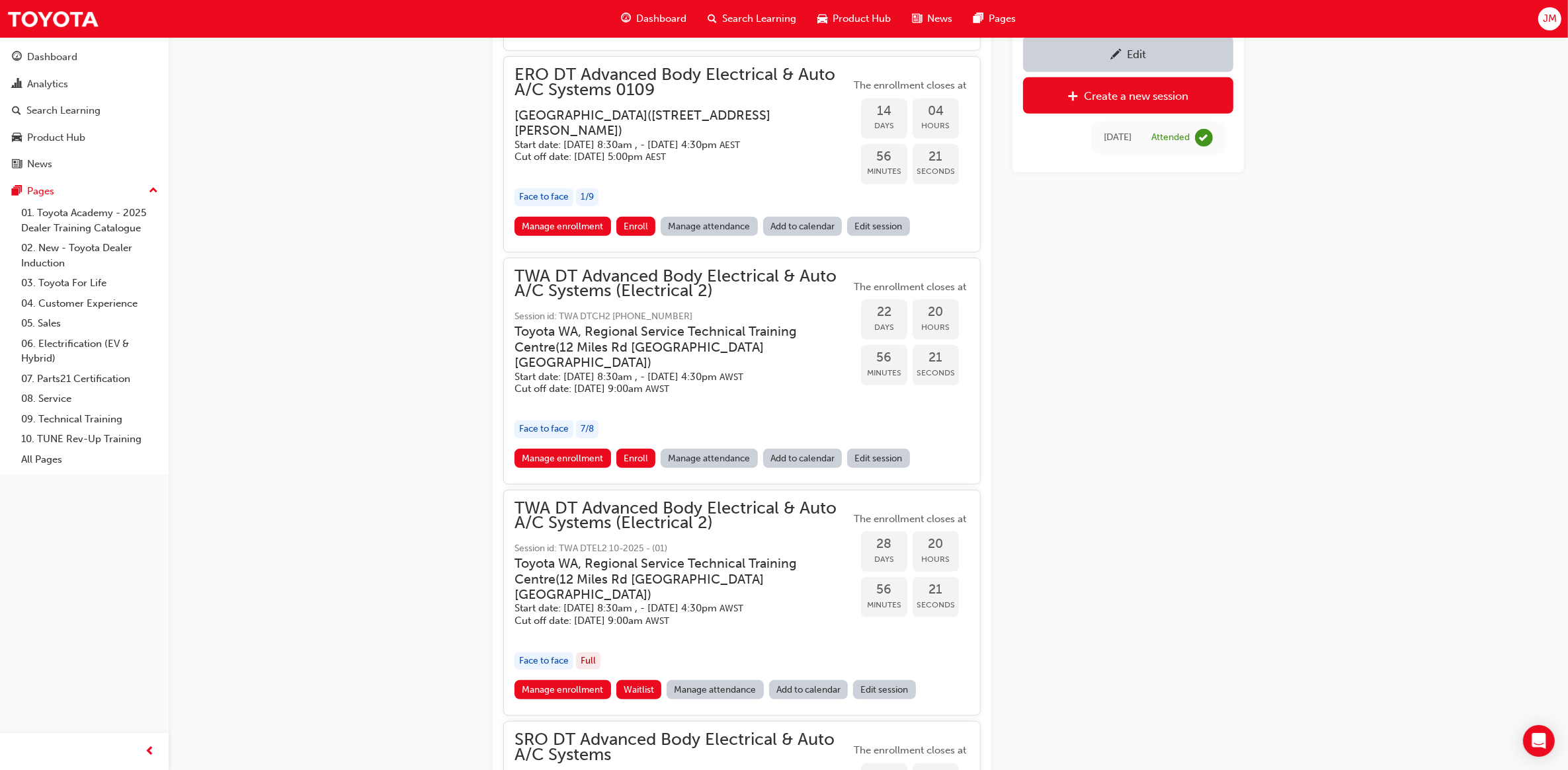
scroll to position [1010, 0]
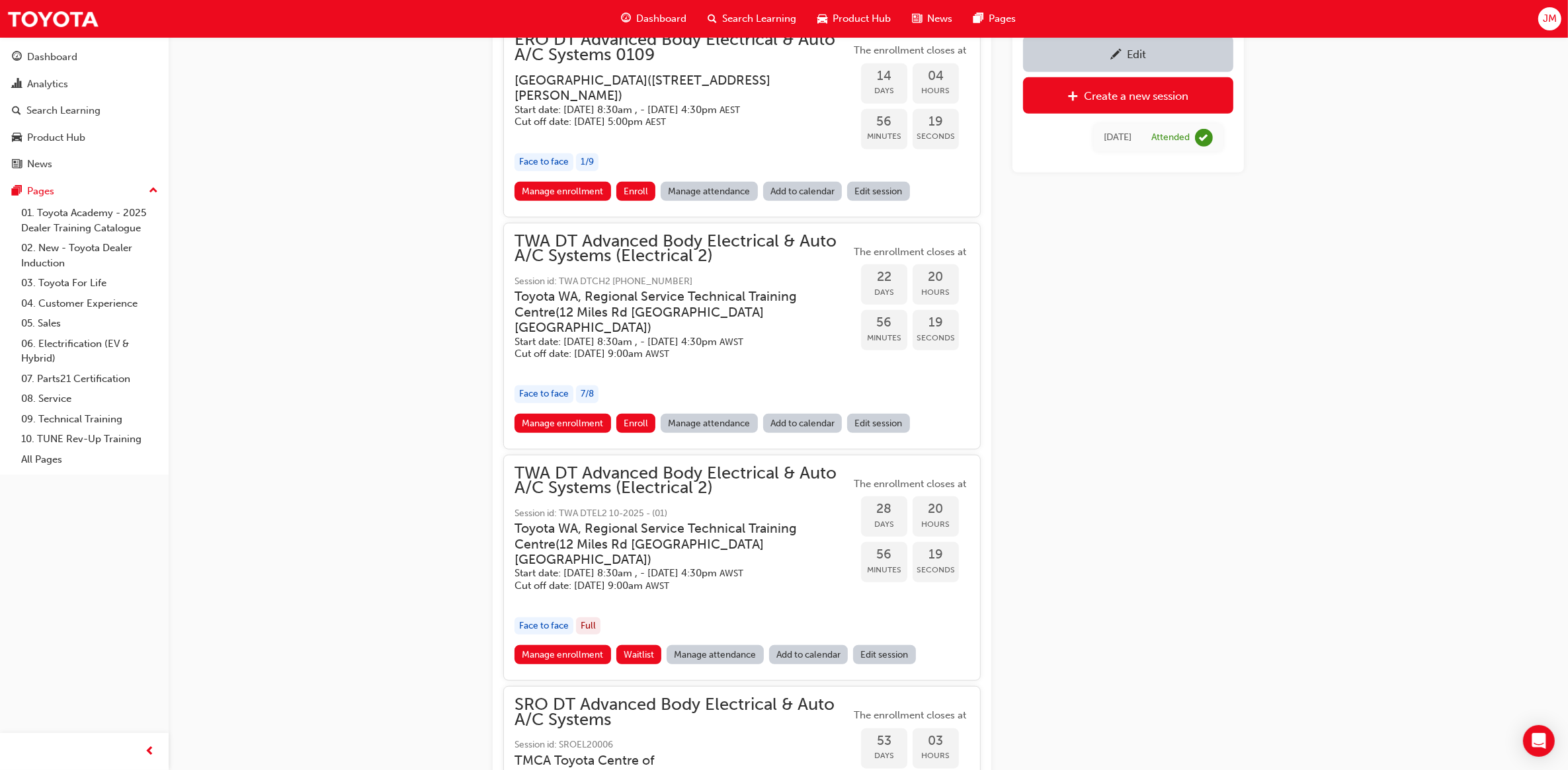
click at [556, 433] on link "Manage enrollment" at bounding box center [562, 423] width 97 height 19
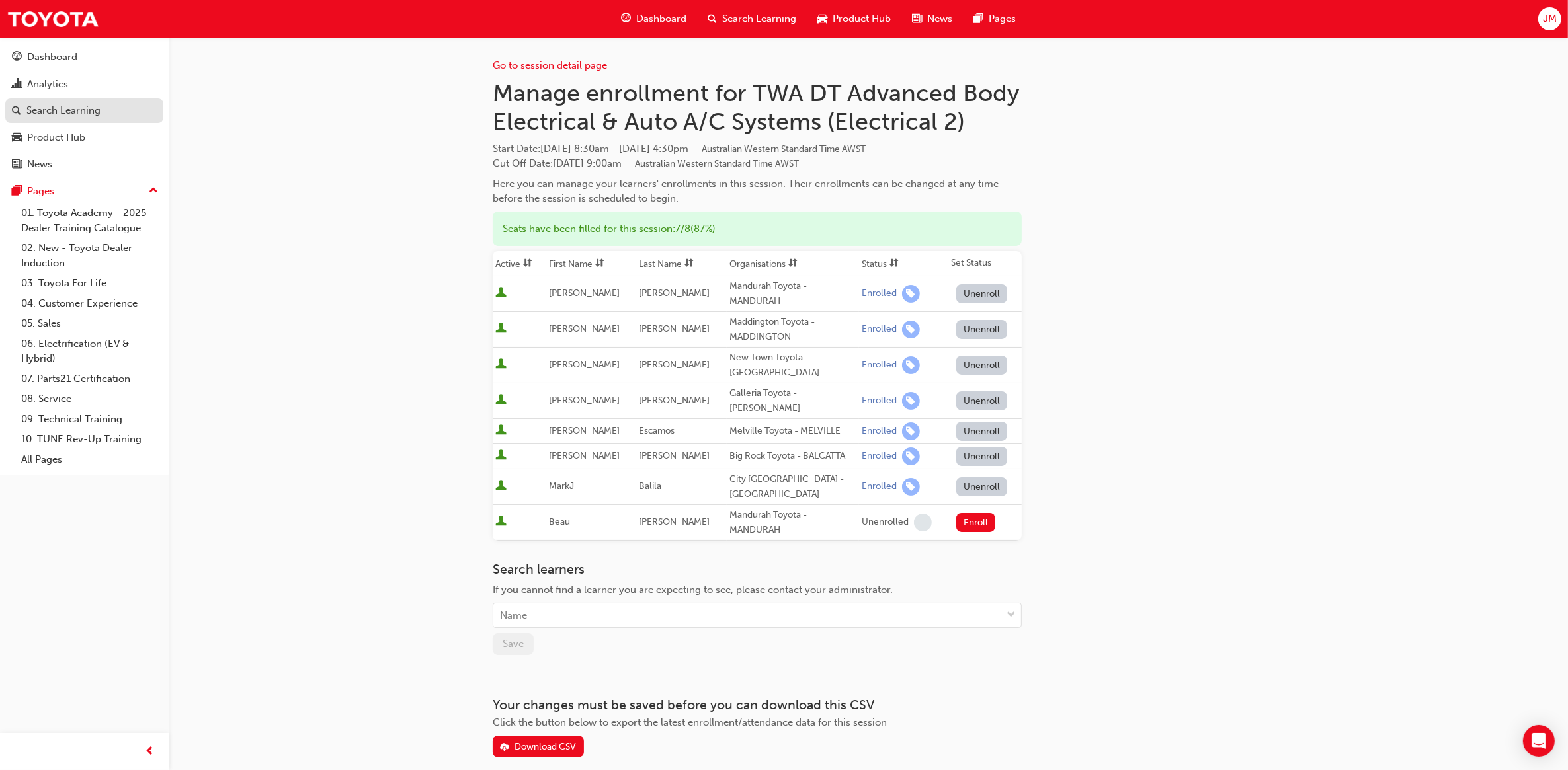
click at [40, 113] on div "Search Learning" at bounding box center [63, 110] width 74 height 15
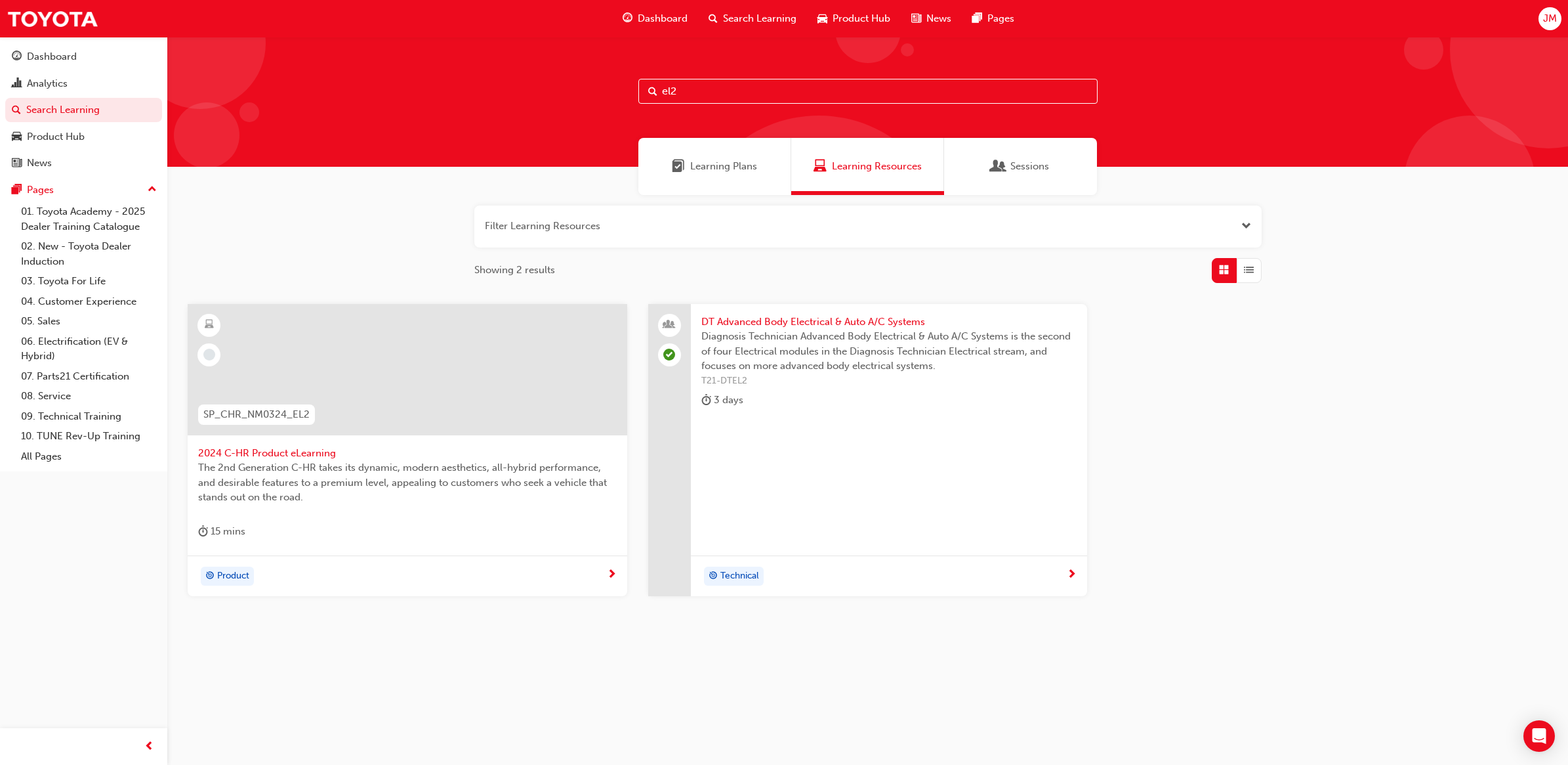
click at [796, 317] on span "DT Advanced Body Electrical & Auto A/C Systems" at bounding box center [890, 322] width 376 height 15
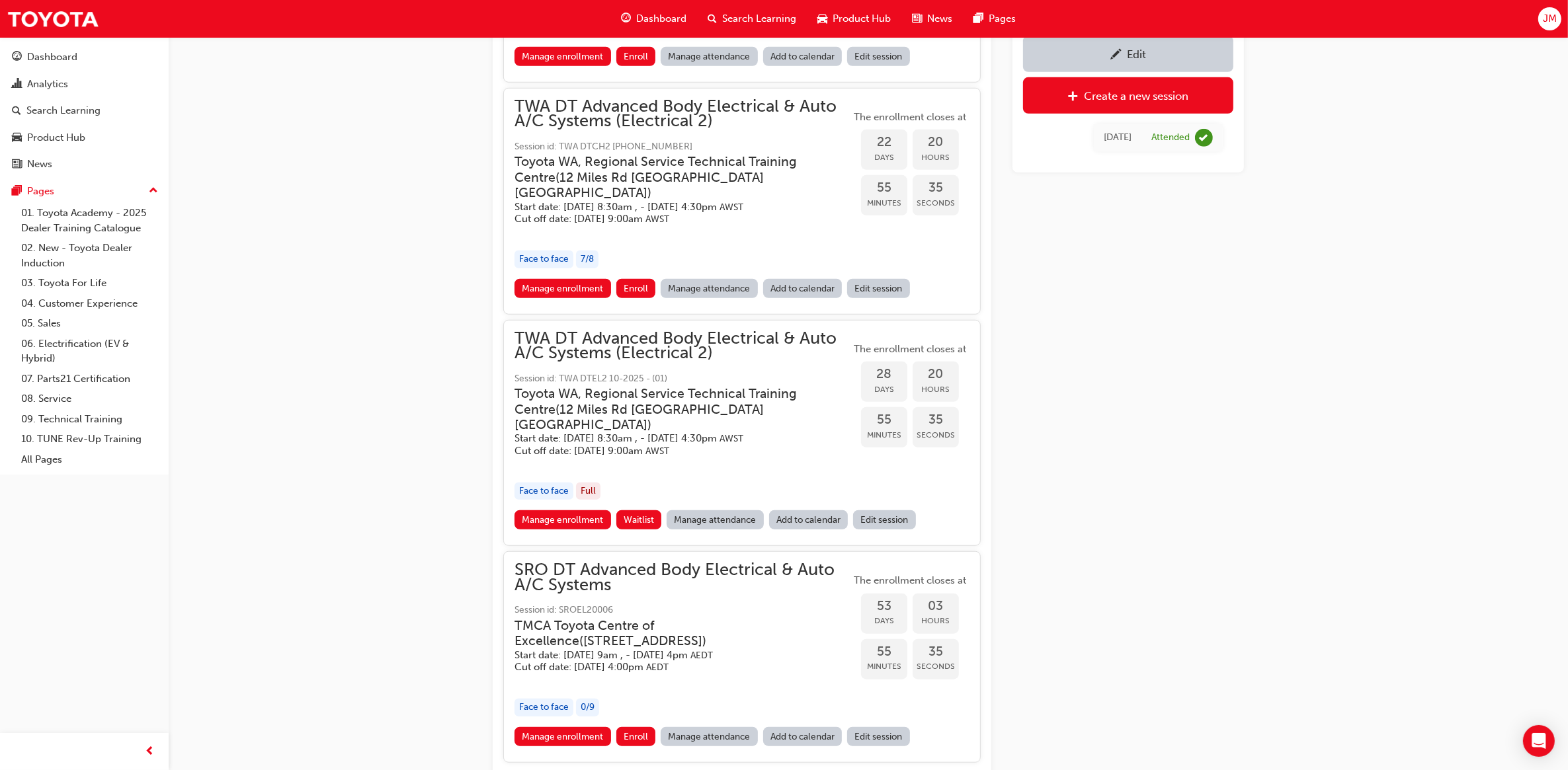
scroll to position [1145, 0]
click at [563, 525] on link "Manage enrollment" at bounding box center [562, 519] width 97 height 19
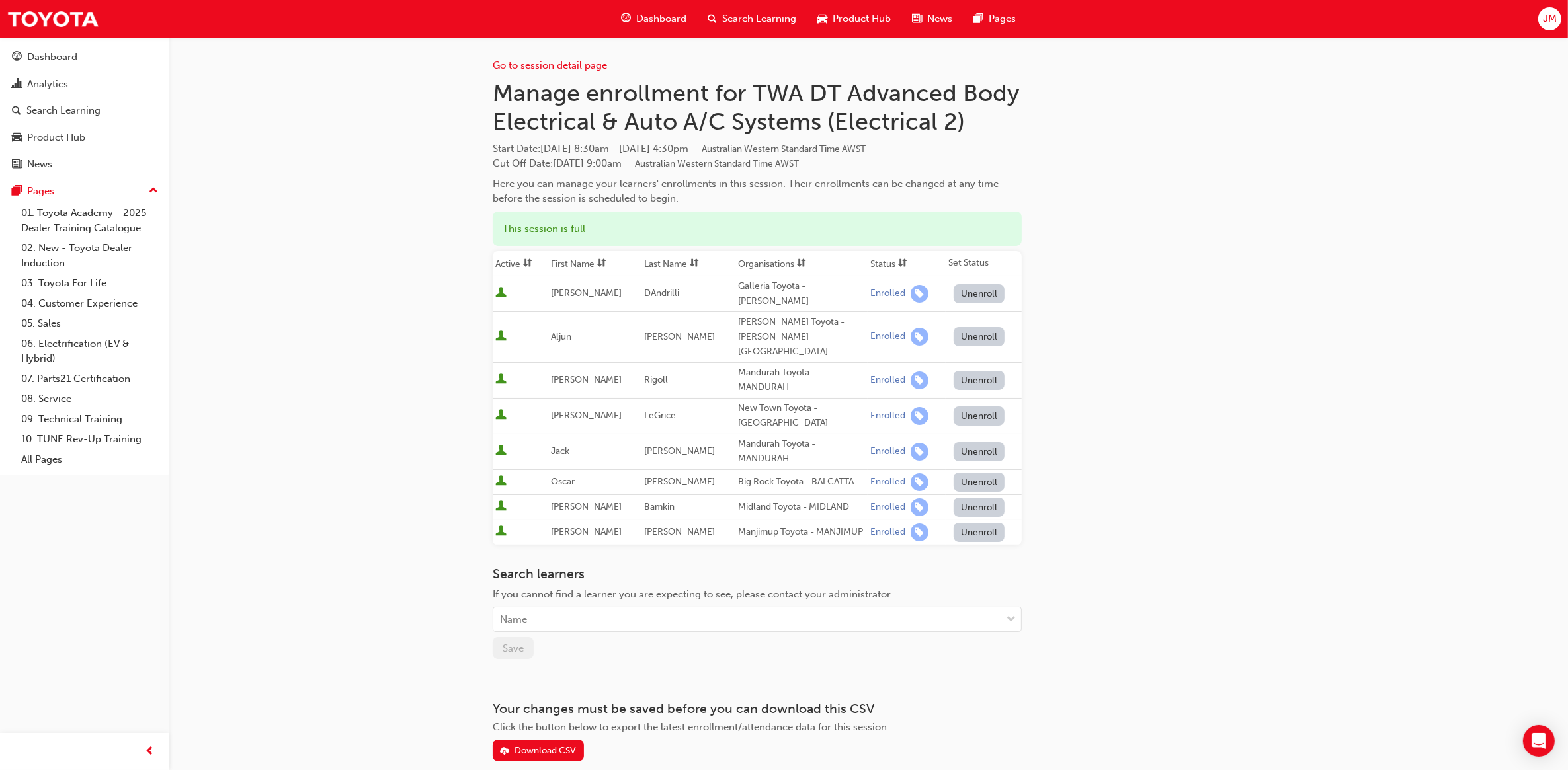
click at [409, 485] on div "Go to session detail page Manage enrollment for TWA DT Advanced Body Electrical…" at bounding box center [784, 418] width 1568 height 836
